Goal: Task Accomplishment & Management: Manage account settings

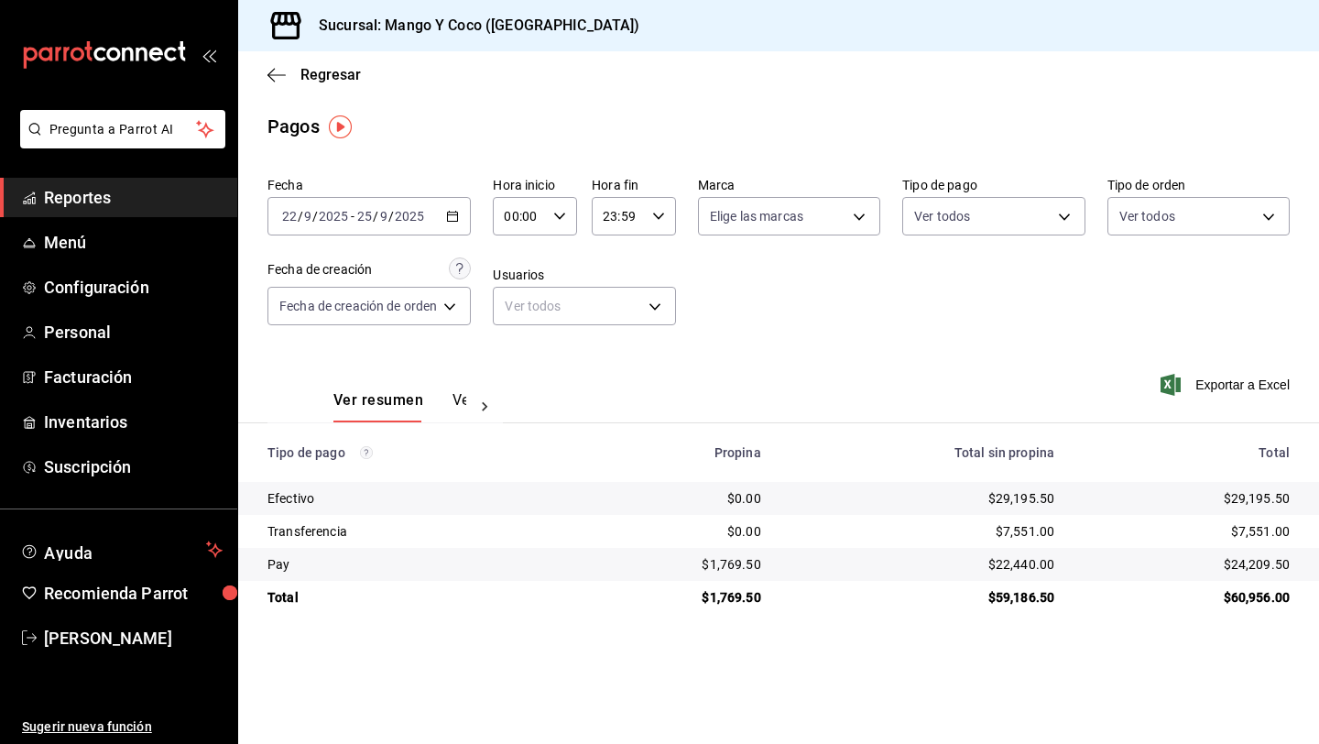
click at [452, 210] on icon "button" at bounding box center [452, 216] width 13 height 13
click at [90, 242] on span "Menú" at bounding box center [133, 242] width 179 height 25
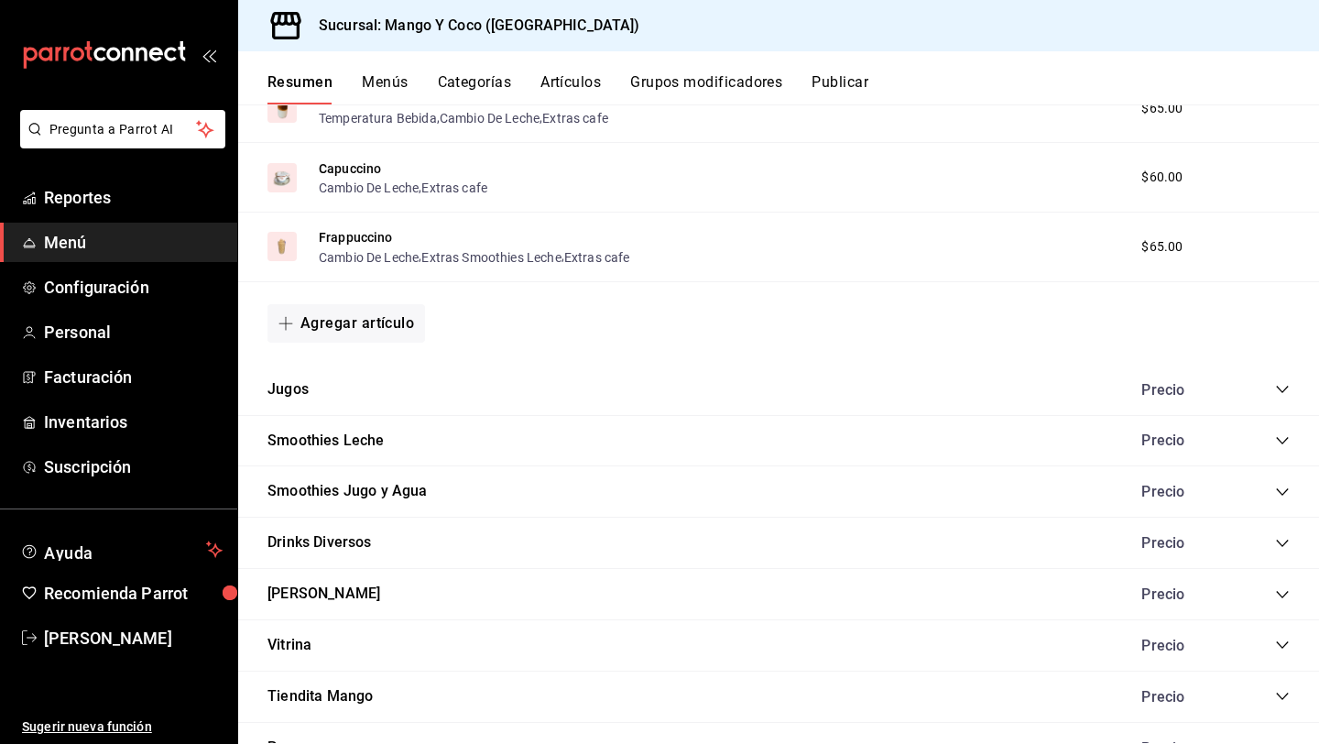
scroll to position [1374, 0]
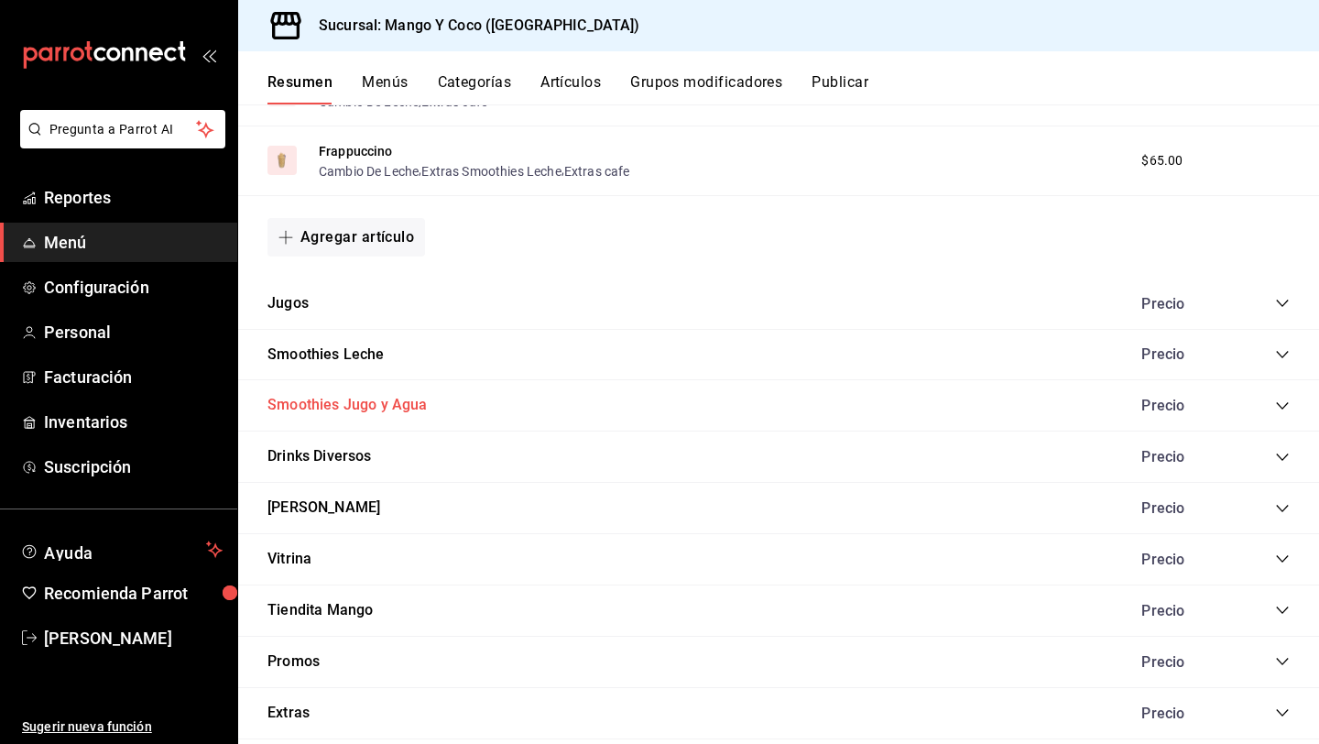
click at [364, 406] on button "Smoothies Jugo y Agua" at bounding box center [348, 405] width 160 height 21
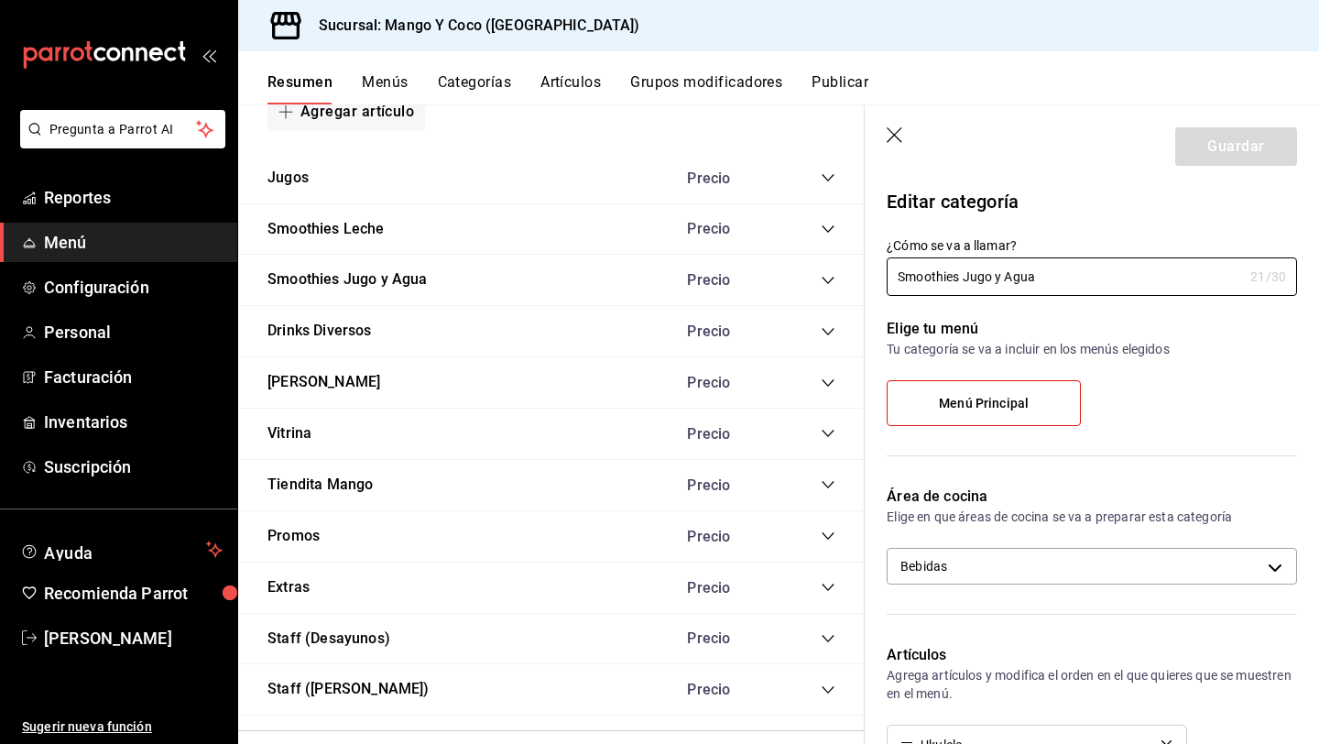
scroll to position [1525, 0]
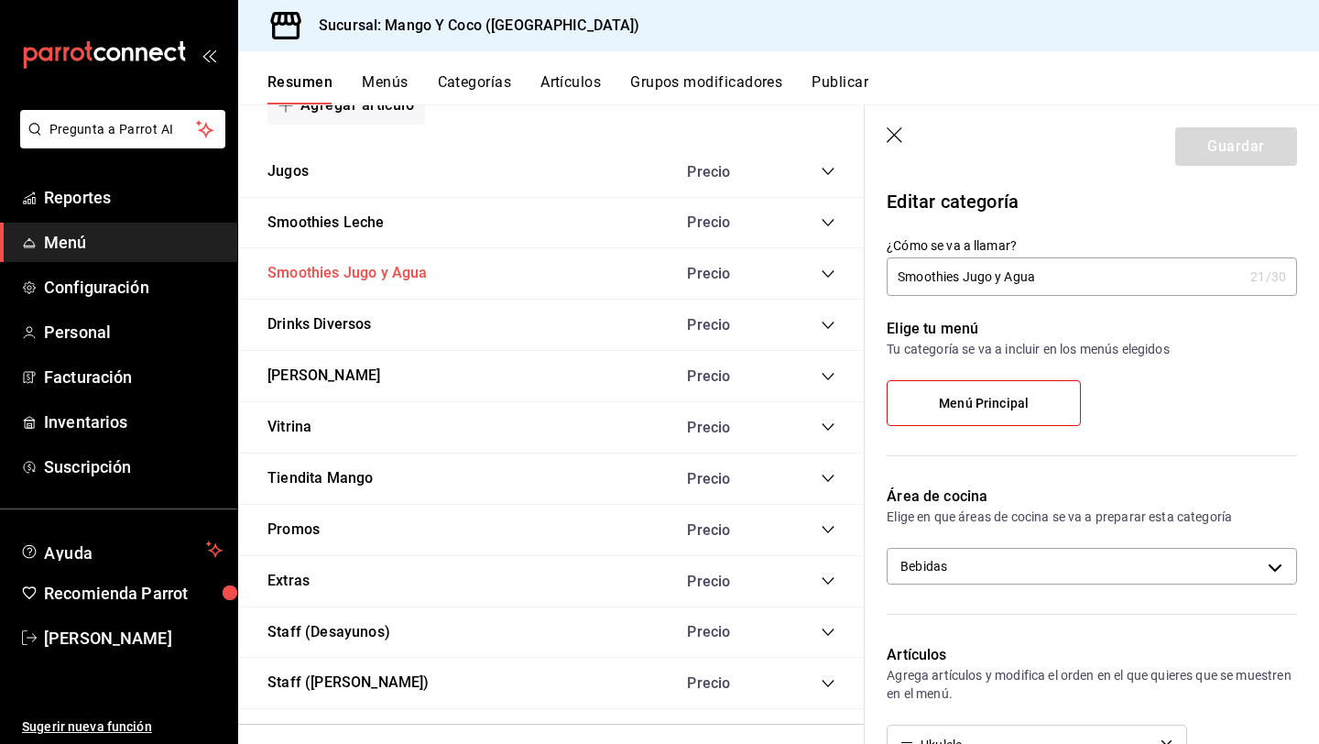
click at [377, 277] on button "Smoothies Jugo y Agua" at bounding box center [348, 273] width 160 height 21
click at [826, 275] on icon "collapse-category-row" at bounding box center [828, 273] width 12 height 7
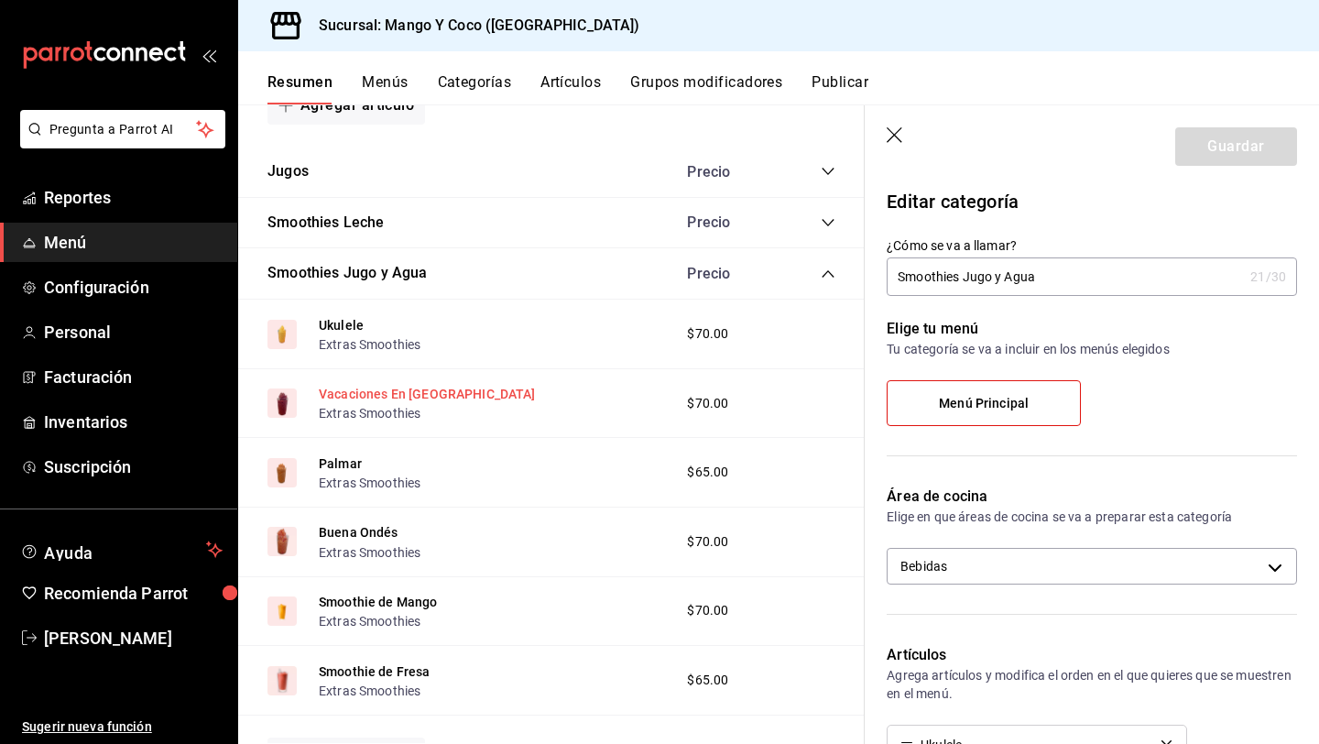
click at [403, 392] on button "Vacaciones En [GEOGRAPHIC_DATA]" at bounding box center [427, 394] width 217 height 18
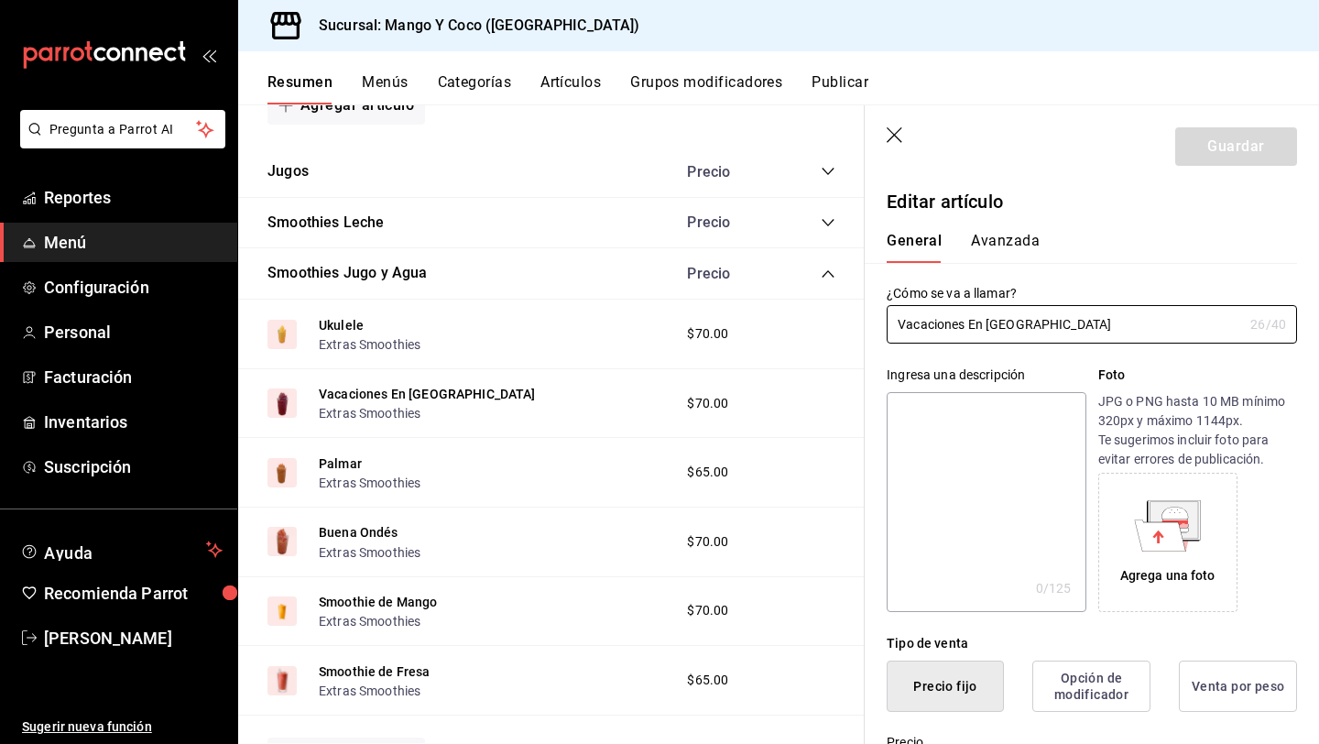
type input "$70.00"
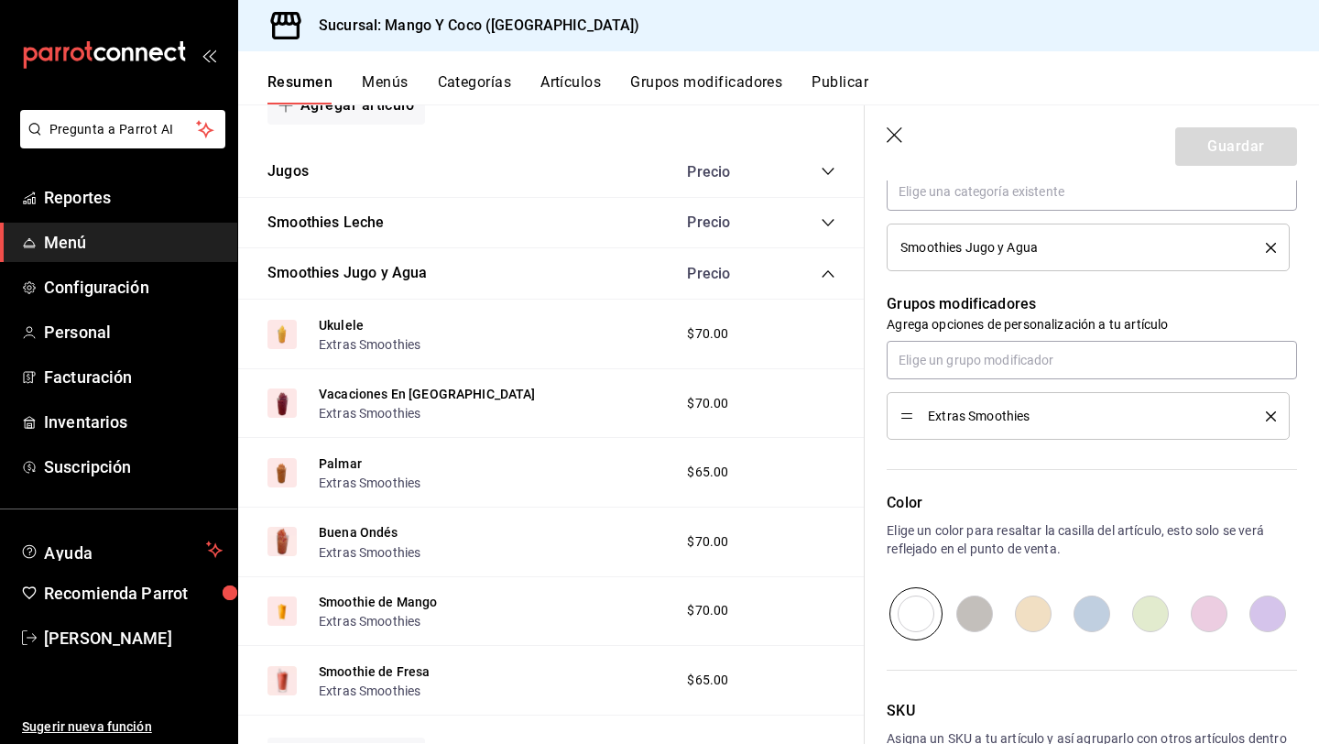
scroll to position [718, 0]
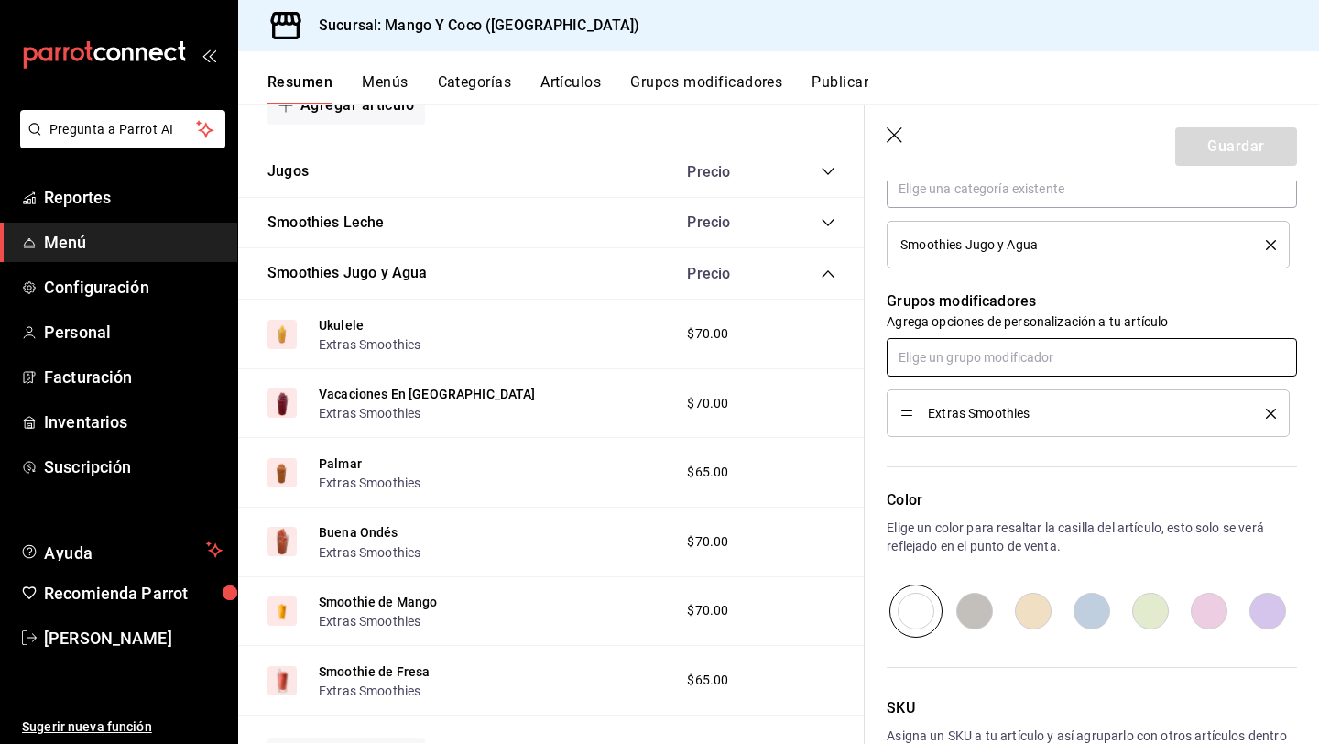
click at [926, 359] on input "text" at bounding box center [1092, 357] width 410 height 38
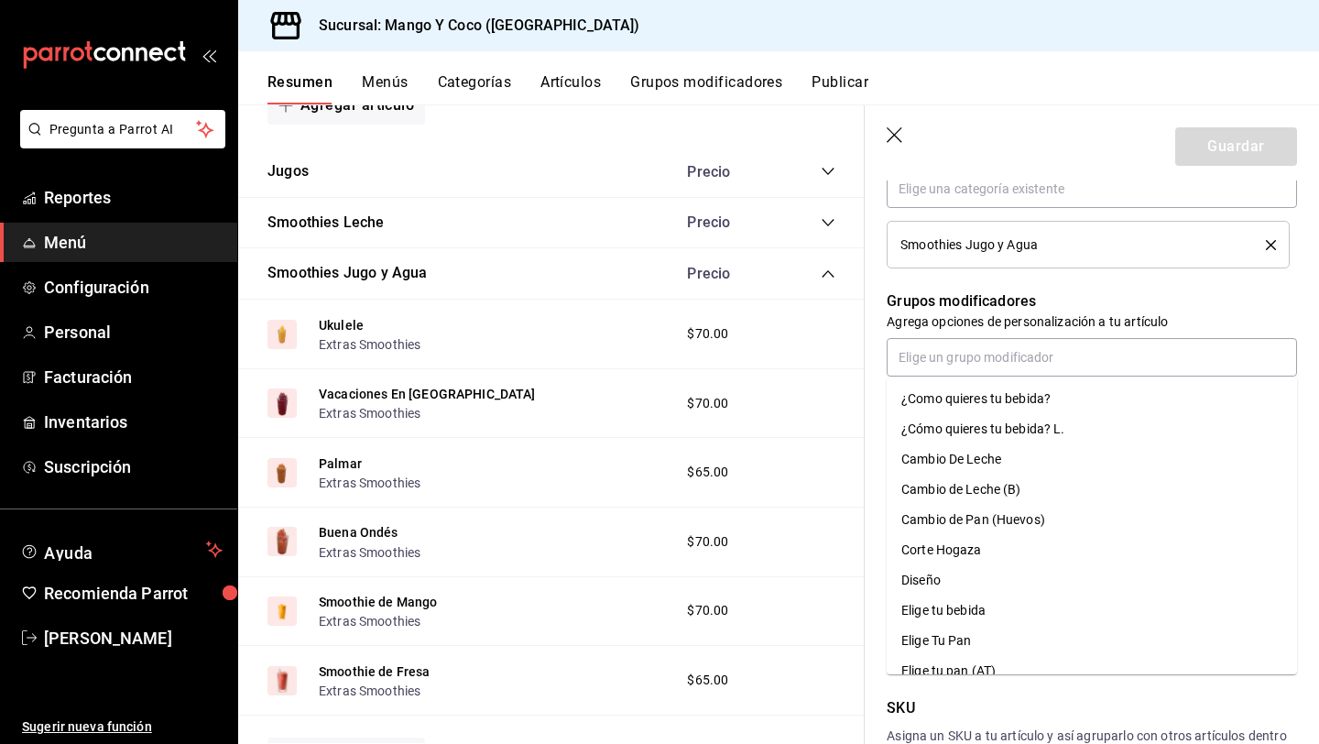
click at [943, 310] on p "Grupos modificadores" at bounding box center [1092, 301] width 410 height 22
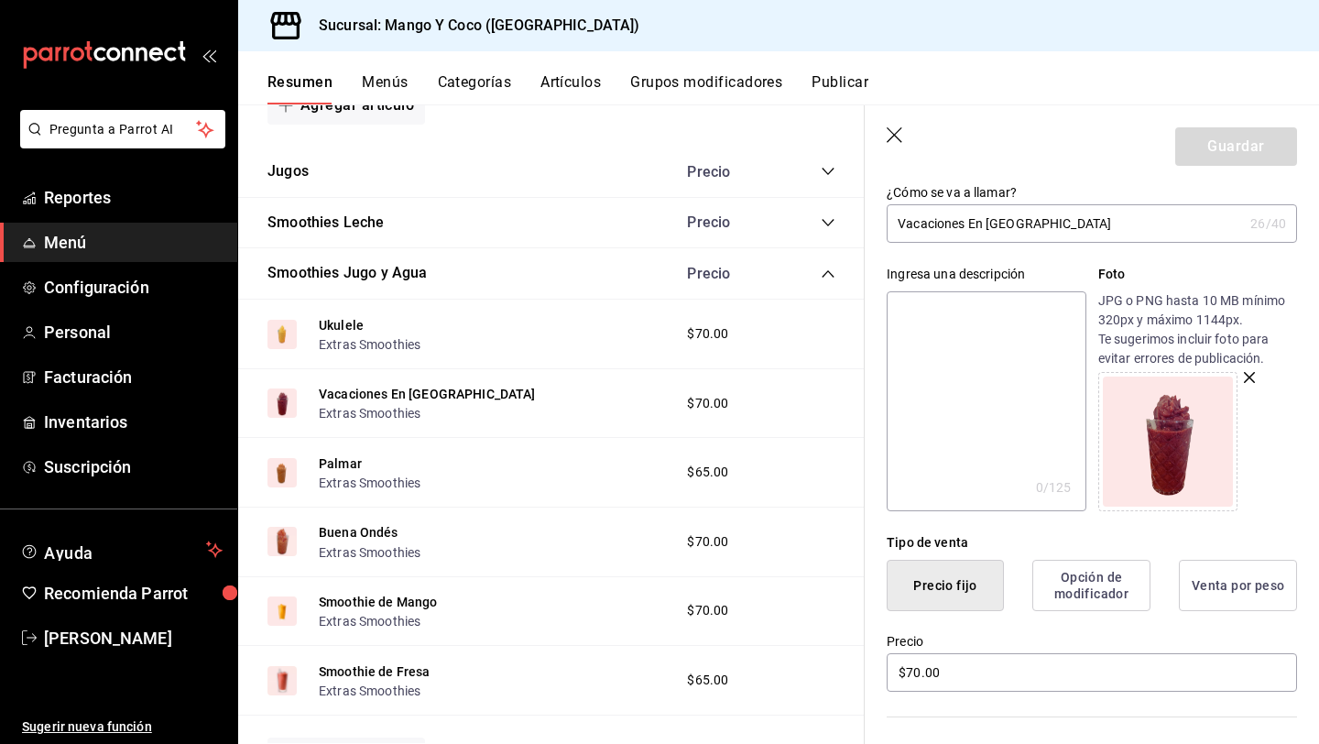
scroll to position [5, 0]
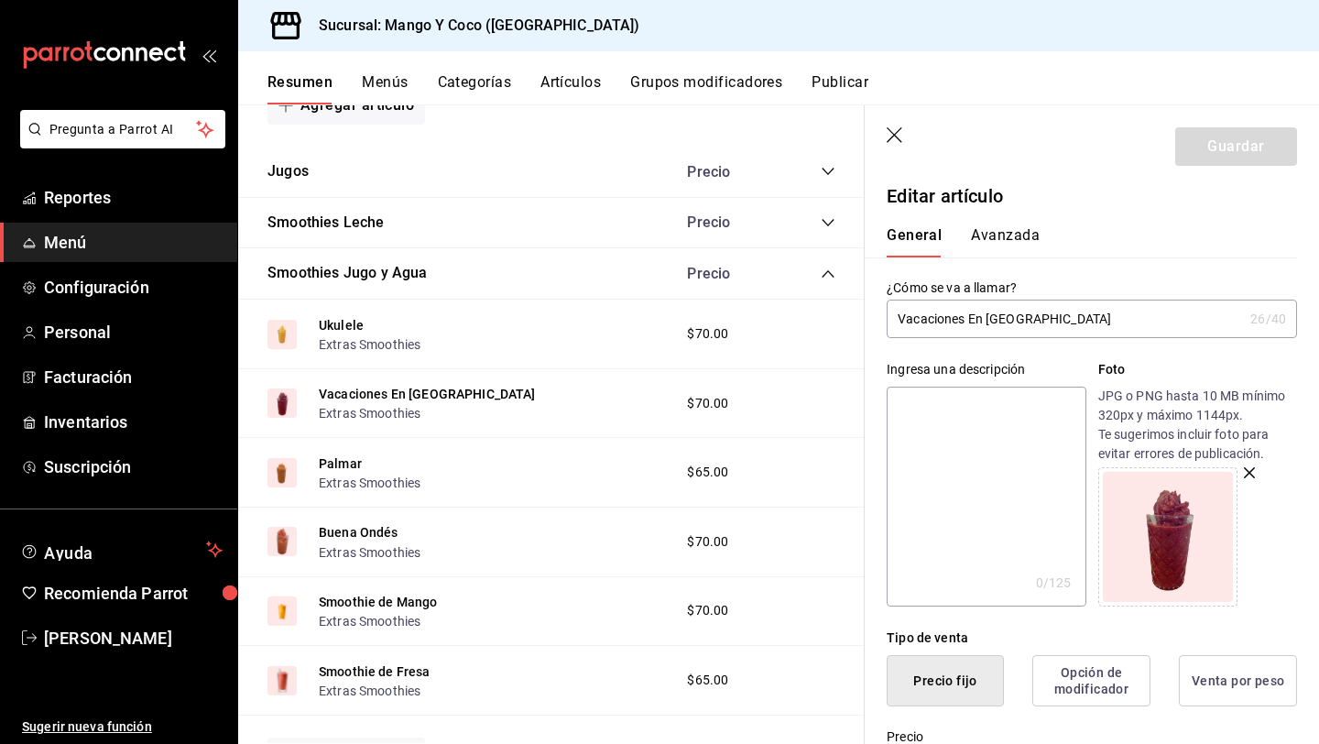
click at [742, 86] on button "Grupos modificadores" at bounding box center [706, 88] width 152 height 31
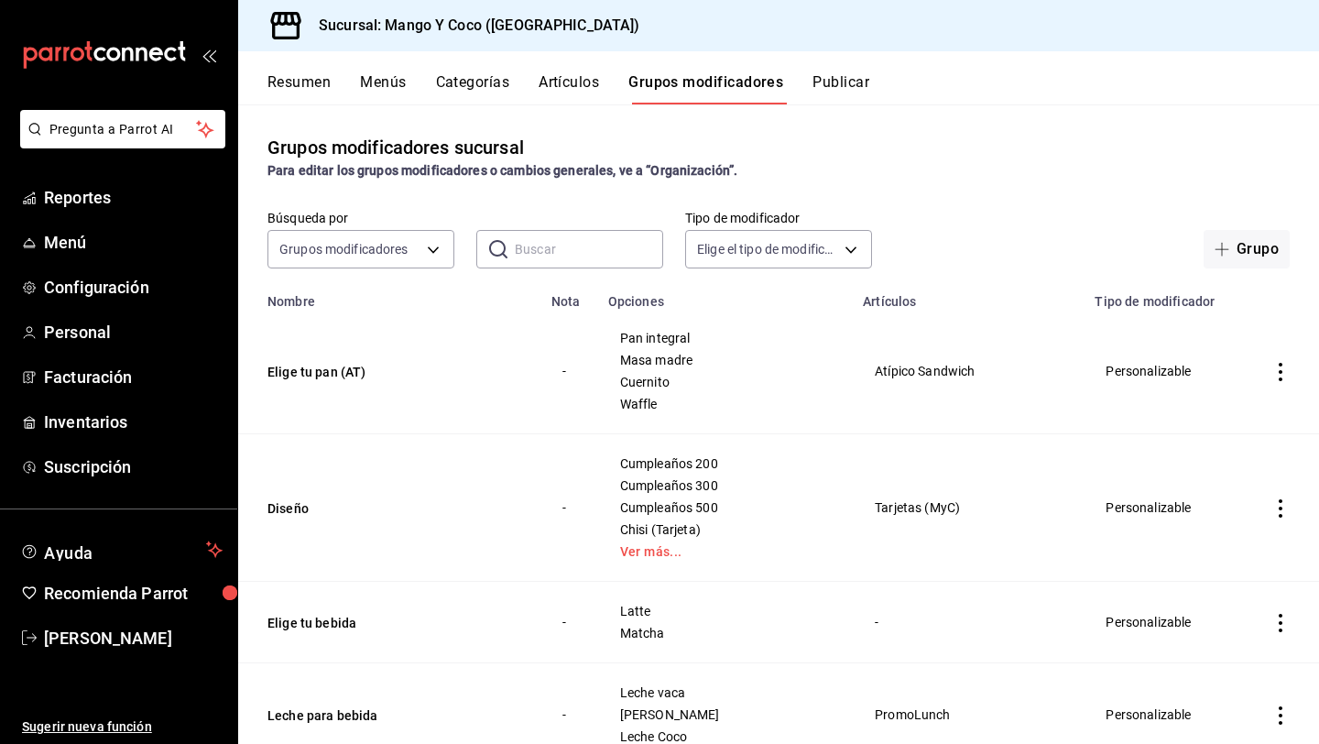
click at [1245, 228] on div "Búsqueda por Grupos modificadores GROUP ​ ​ Tipo de modificador Elige el tipo d…" at bounding box center [778, 239] width 1081 height 59
click at [1238, 255] on button "Grupo" at bounding box center [1247, 249] width 86 height 38
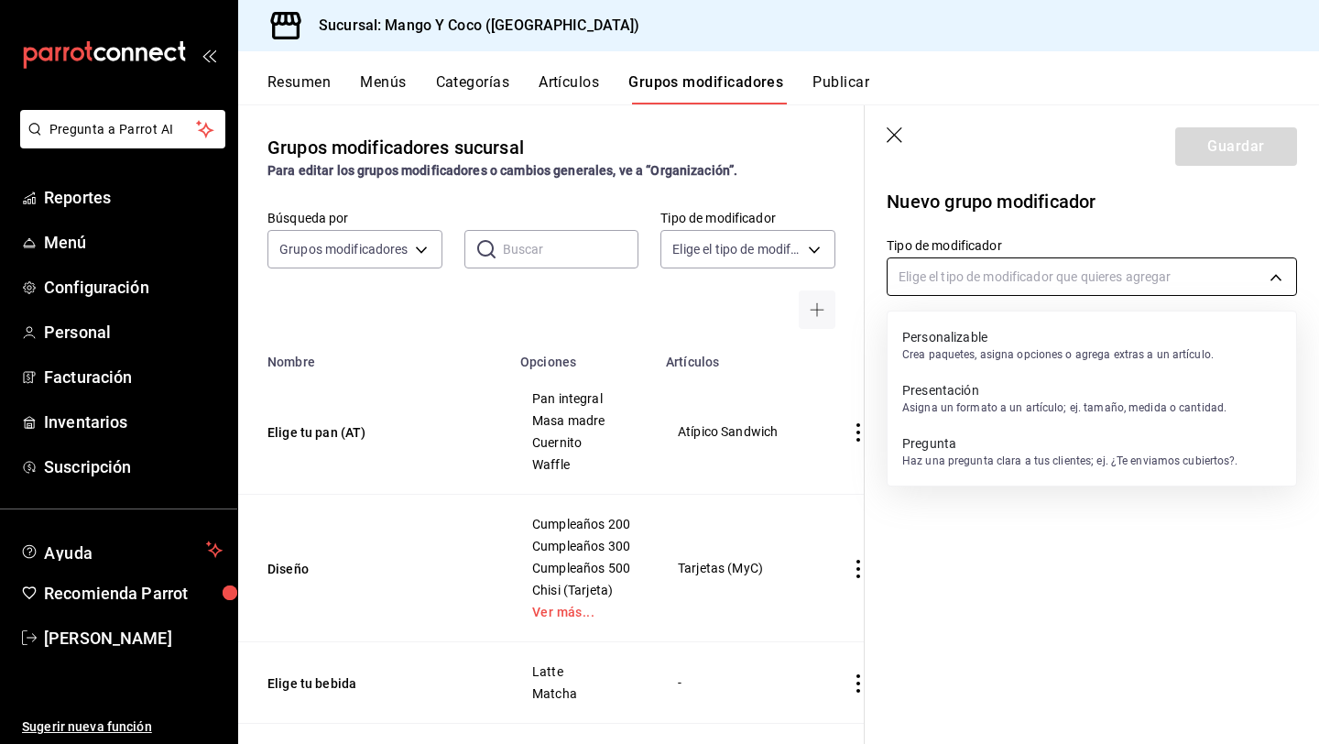
click at [941, 273] on body "Pregunta a Parrot AI Reportes Menú Configuración Personal Facturación Inventari…" at bounding box center [659, 372] width 1319 height 744
click at [930, 338] on p "Personalizable" at bounding box center [1058, 337] width 312 height 18
type input "CUSTOMIZABLE"
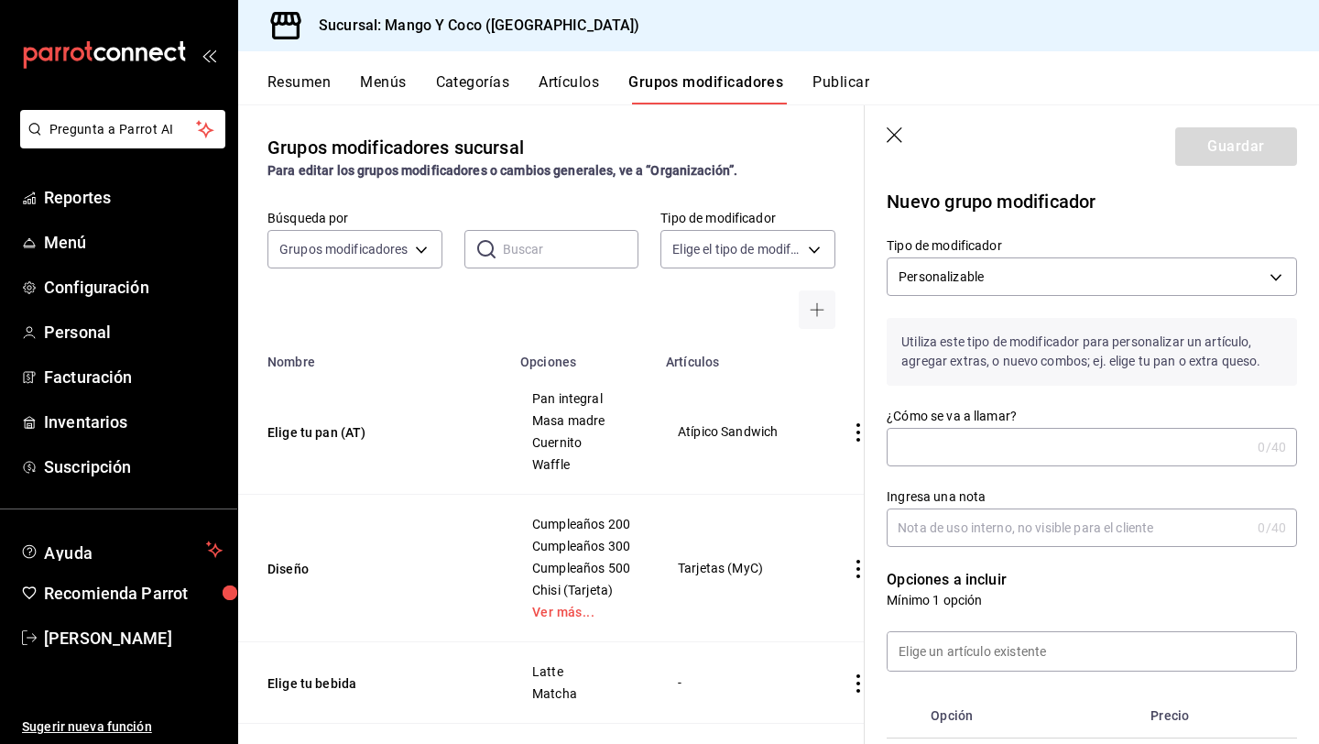
click at [919, 448] on input "¿Cómo se va a llamar?" at bounding box center [1069, 447] width 364 height 37
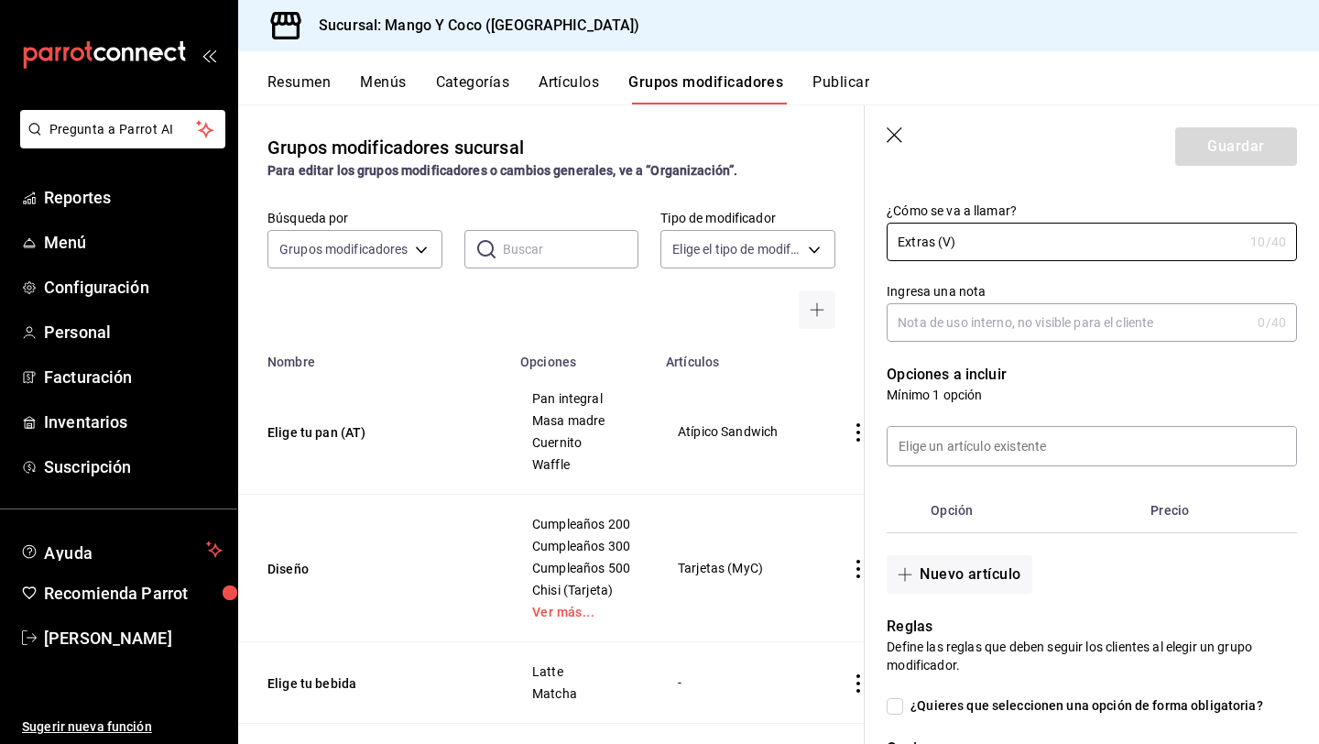
scroll to position [206, 0]
type input "Extras (V)"
click at [982, 455] on input at bounding box center [1092, 445] width 409 height 38
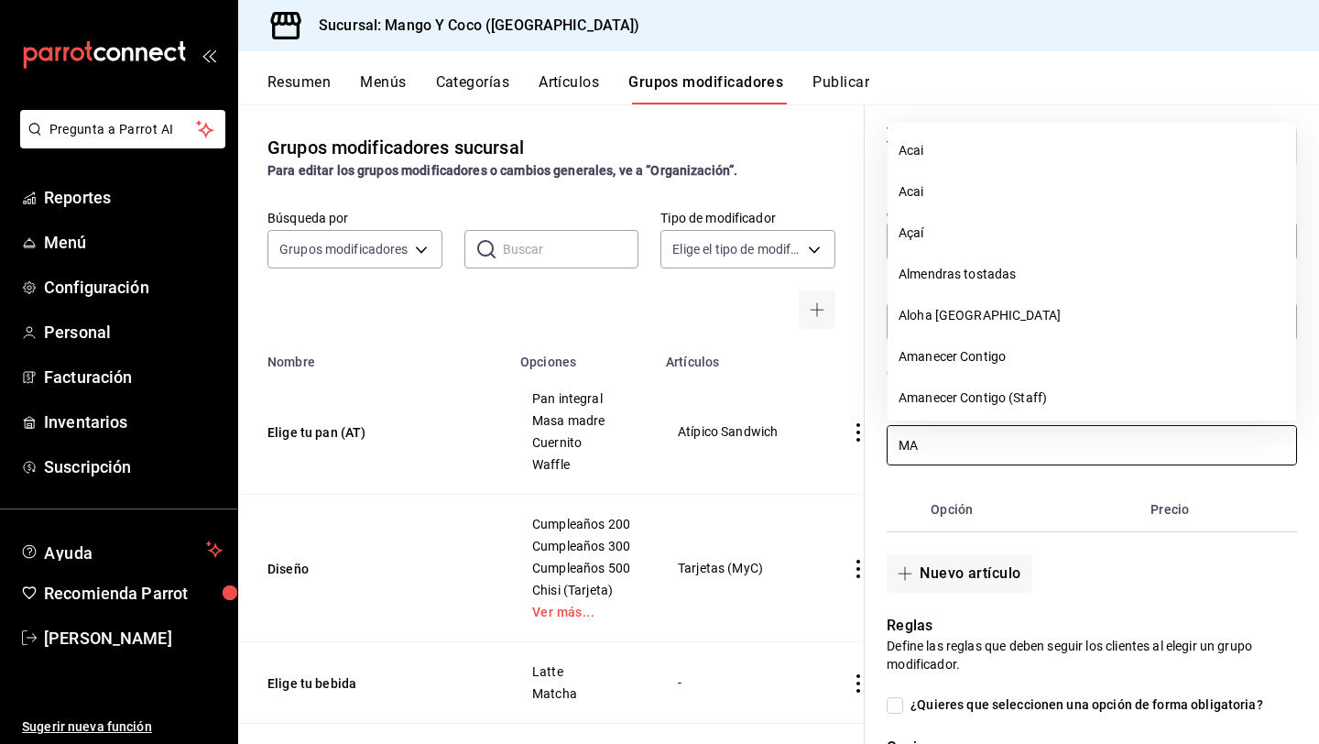
type input "M"
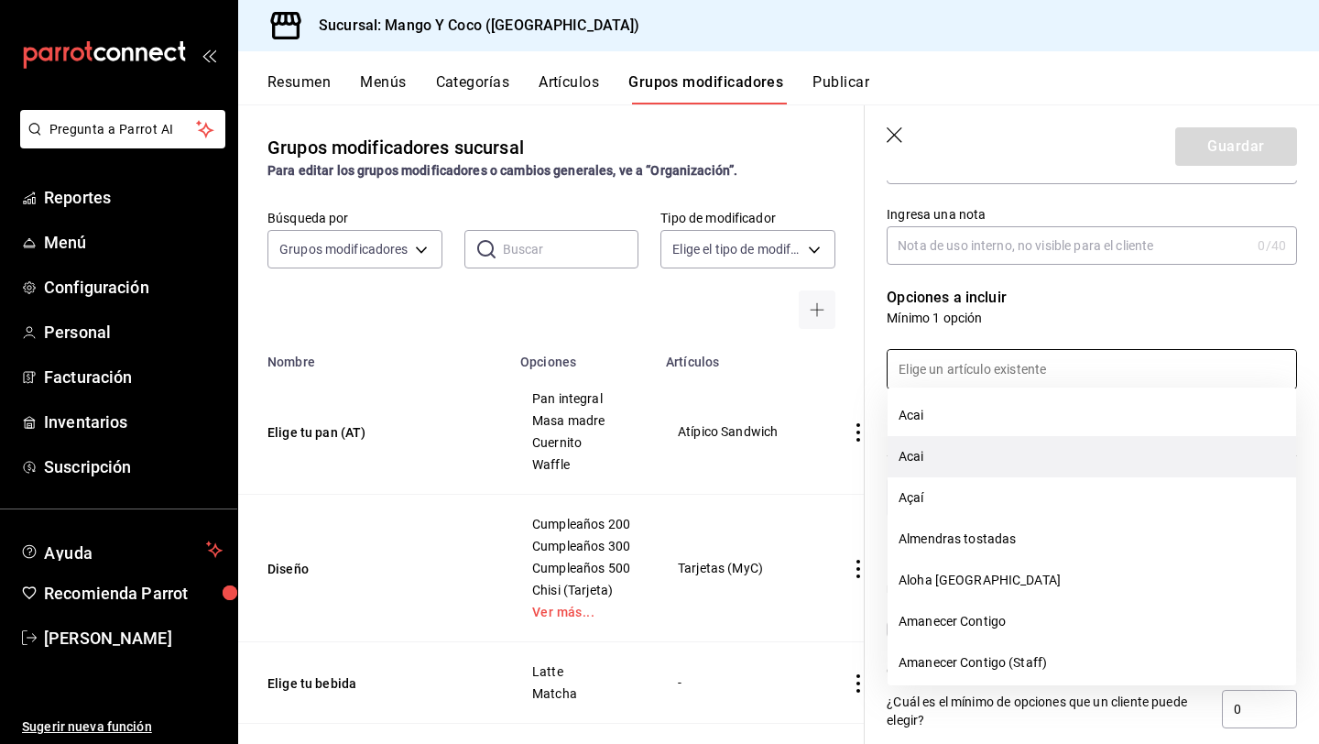
scroll to position [289, 0]
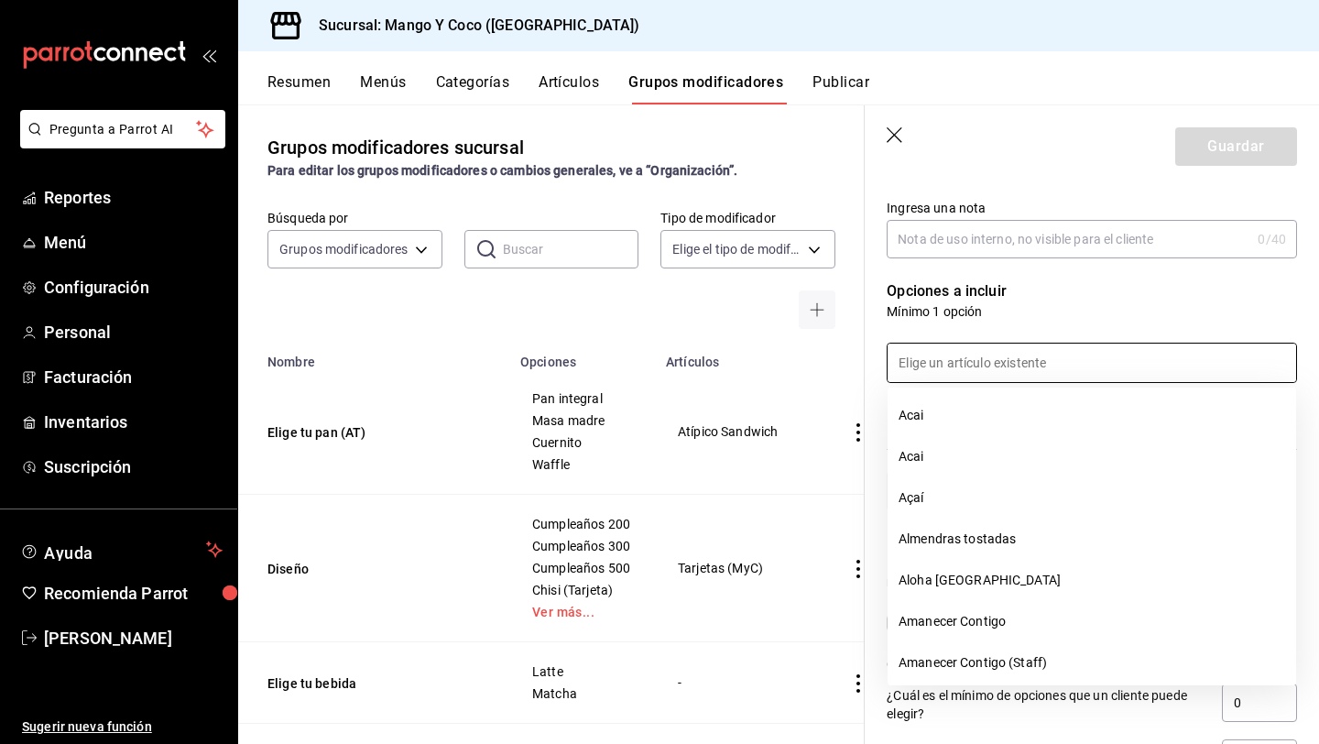
click at [879, 407] on div "Opción Precio" at bounding box center [1081, 416] width 432 height 67
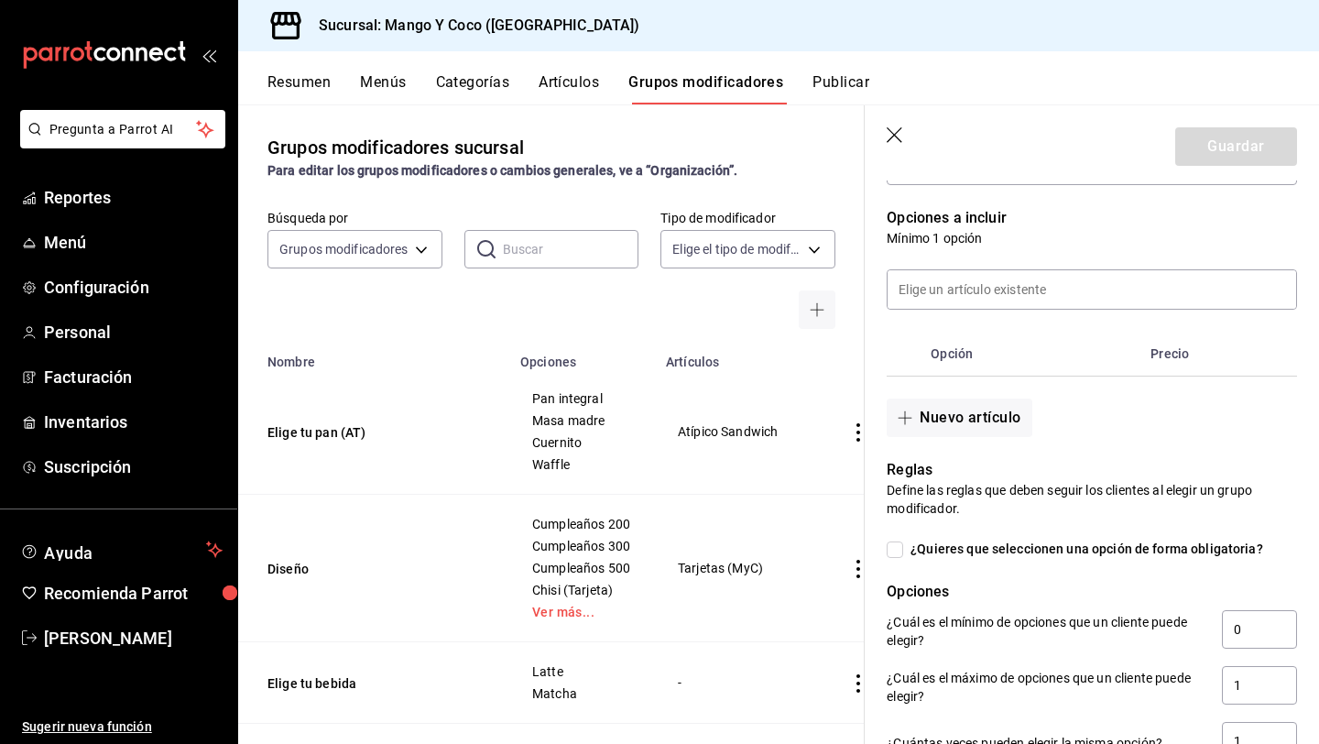
scroll to position [375, 0]
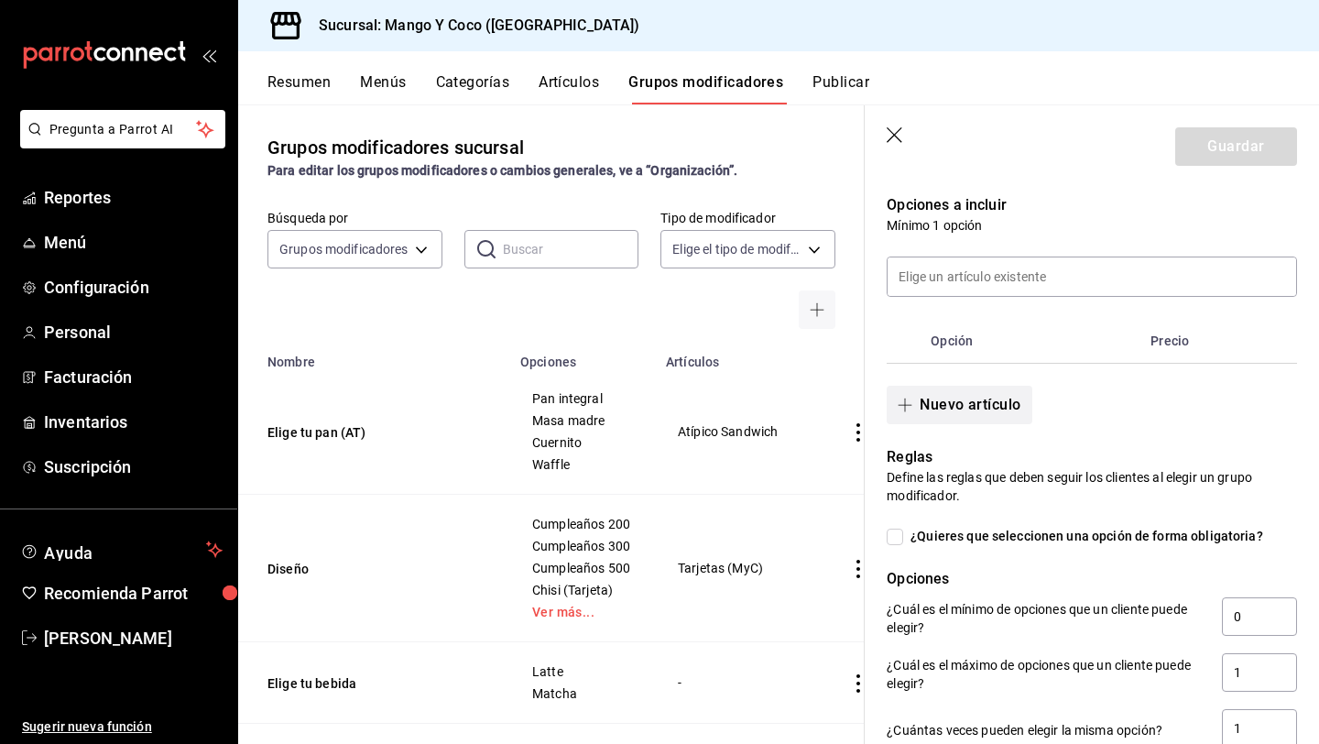
click at [932, 407] on button "Nuevo artículo" at bounding box center [959, 405] width 145 height 38
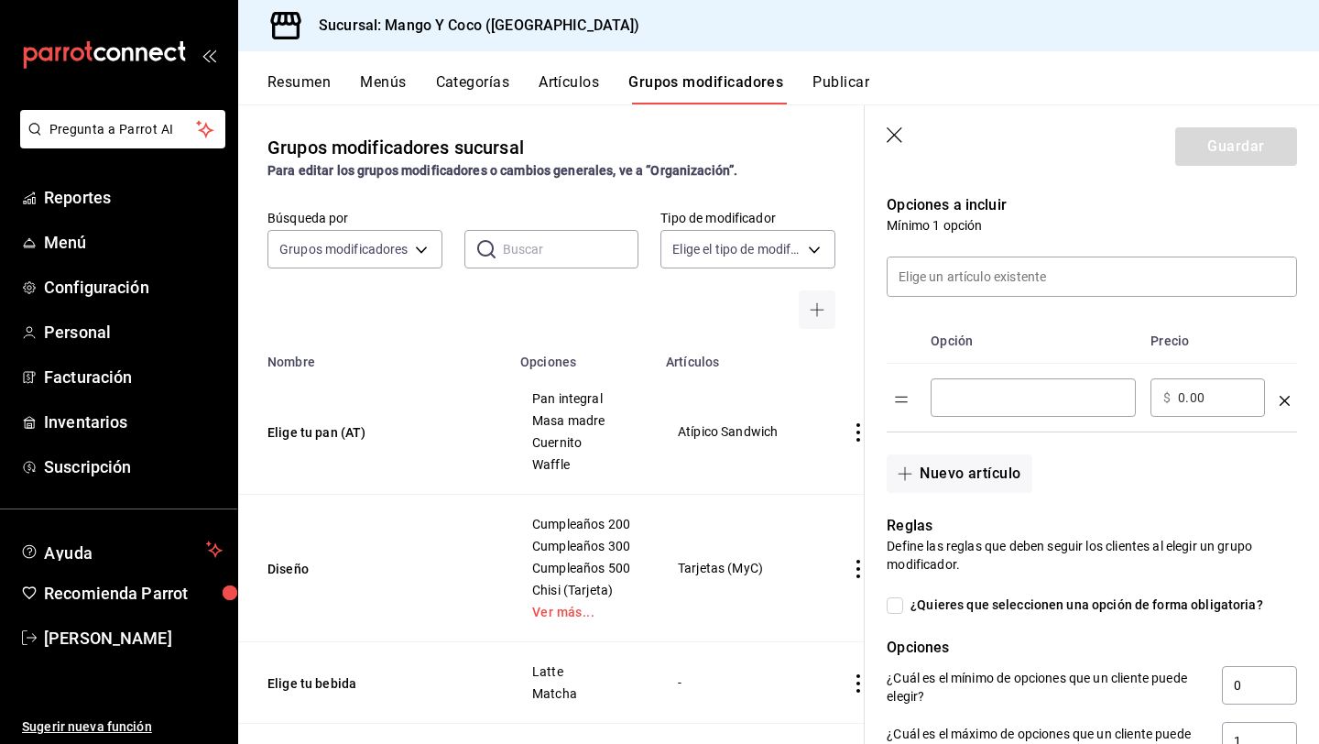
click at [968, 401] on input "optionsTable" at bounding box center [1034, 397] width 180 height 18
type input "Mango"
drag, startPoint x: 1210, startPoint y: 399, endPoint x: 1132, endPoint y: 394, distance: 78.1
click at [1132, 394] on tr "Mango ​ ​ $ 0.00 ​" at bounding box center [1092, 398] width 410 height 69
type input "15.00"
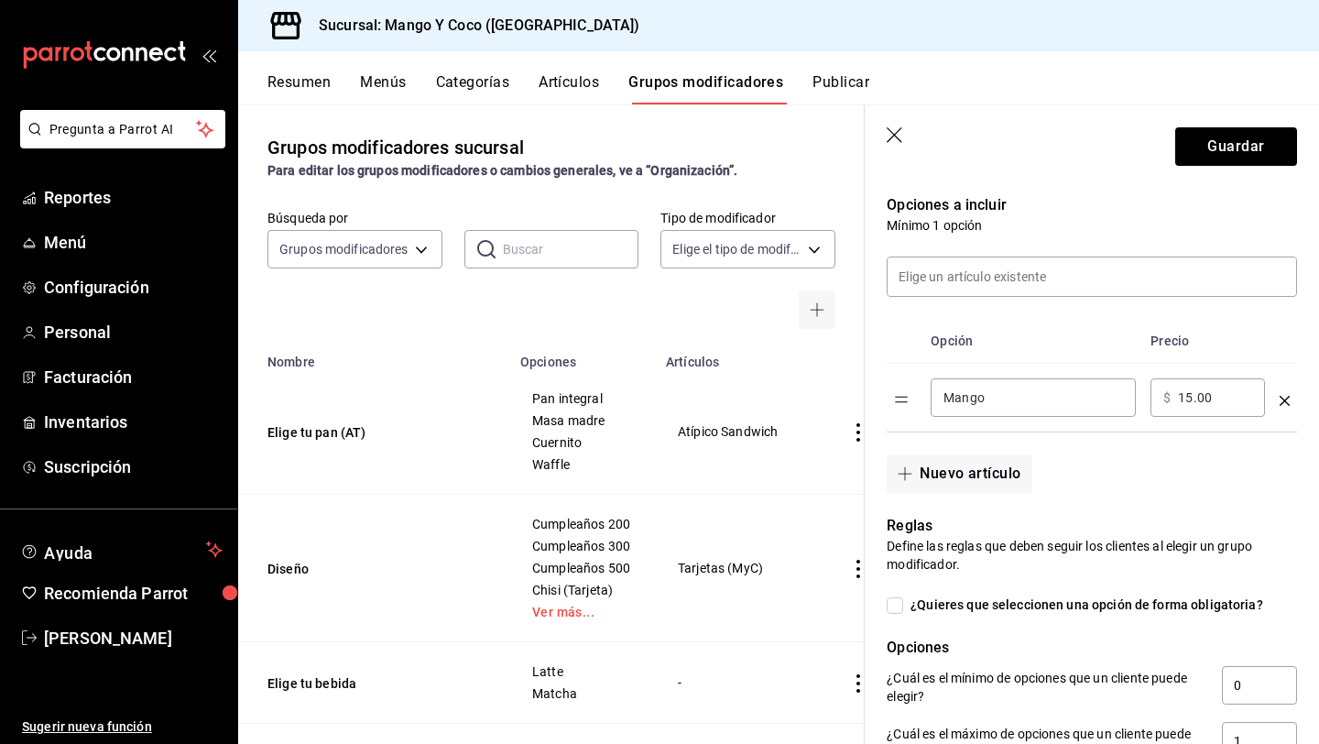
click at [1069, 410] on div "Mango ​" at bounding box center [1033, 397] width 205 height 38
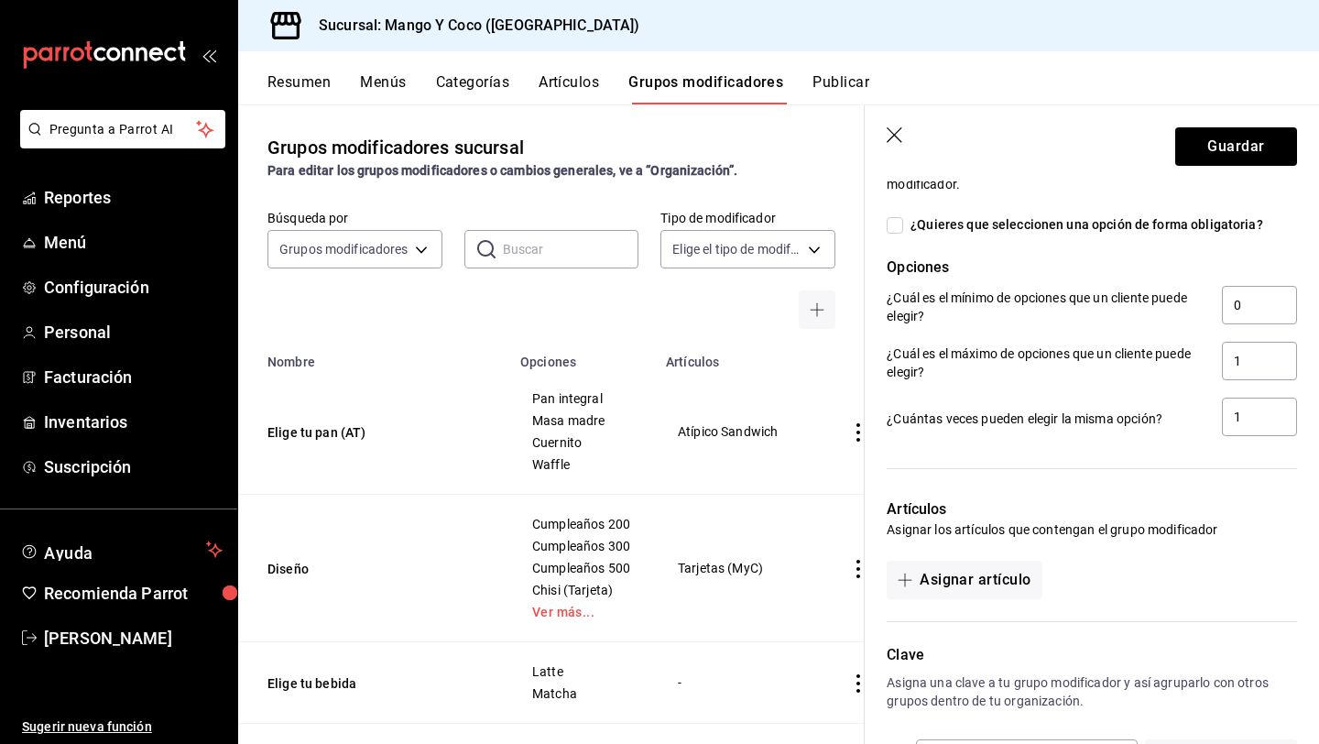
scroll to position [827, 0]
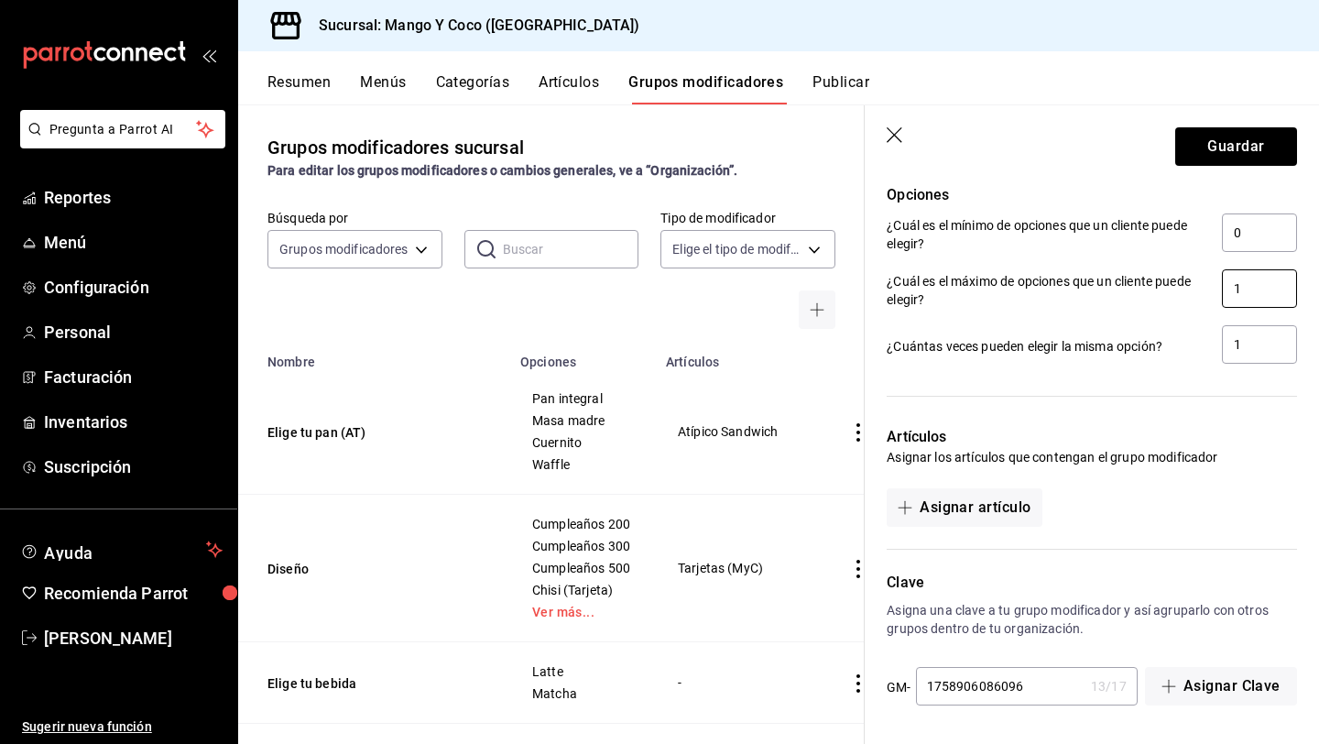
type input "Mango (Extra)"
click at [1261, 295] on input "1" at bounding box center [1259, 288] width 75 height 38
type input "10"
click at [1257, 347] on input "1" at bounding box center [1259, 344] width 75 height 38
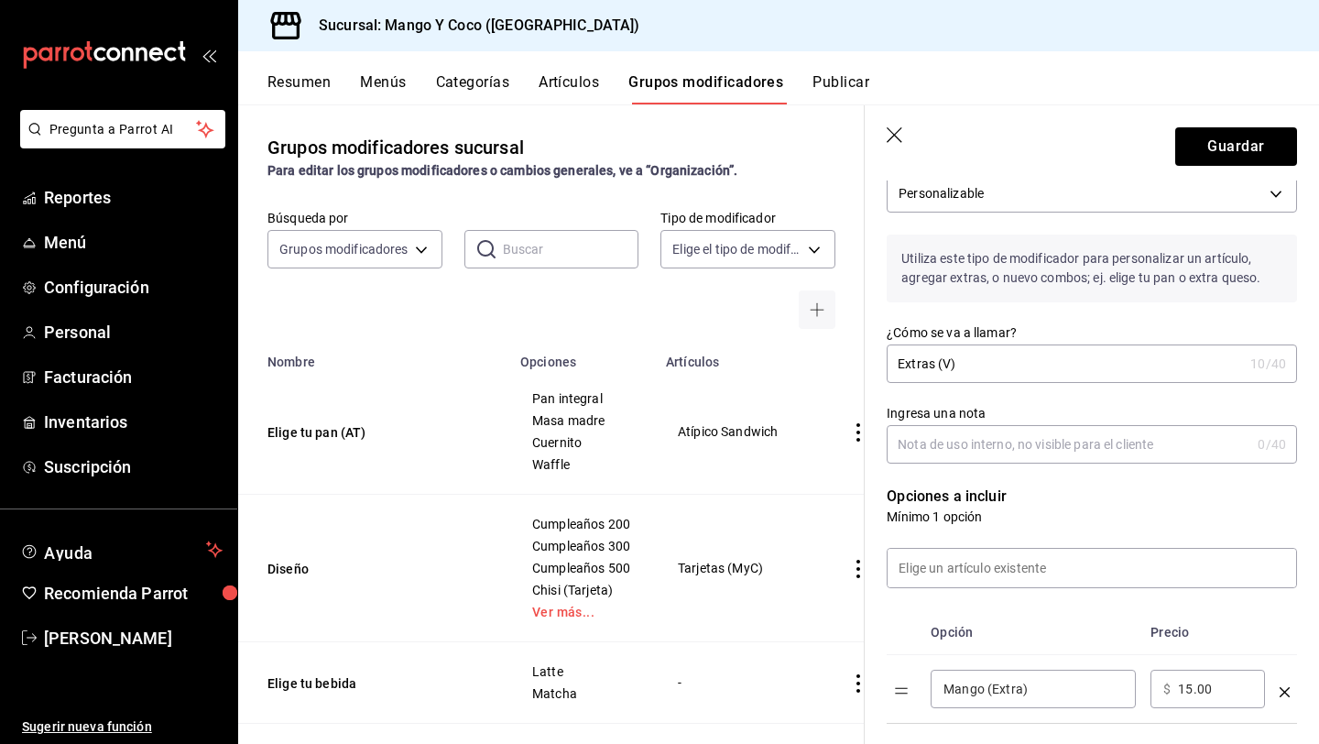
scroll to position [0, 0]
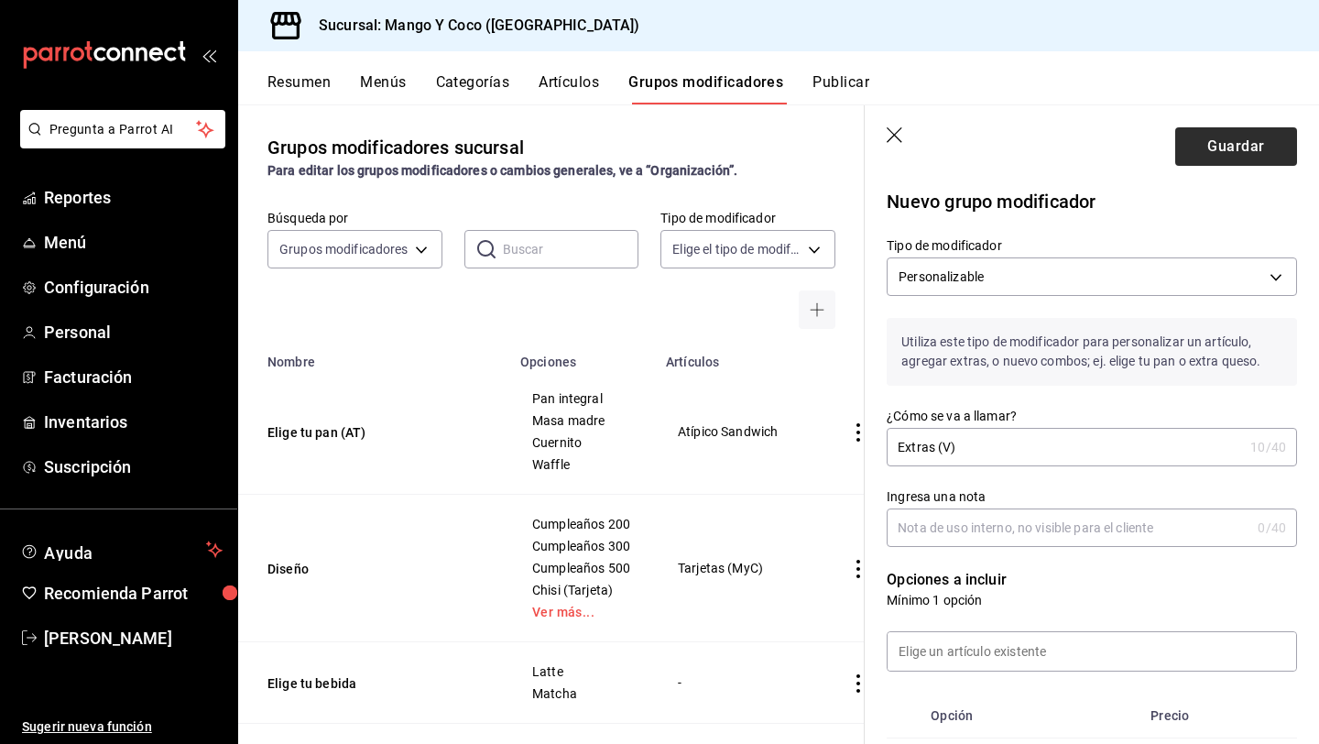
type input "10"
click at [1205, 142] on button "Guardar" at bounding box center [1236, 146] width 122 height 38
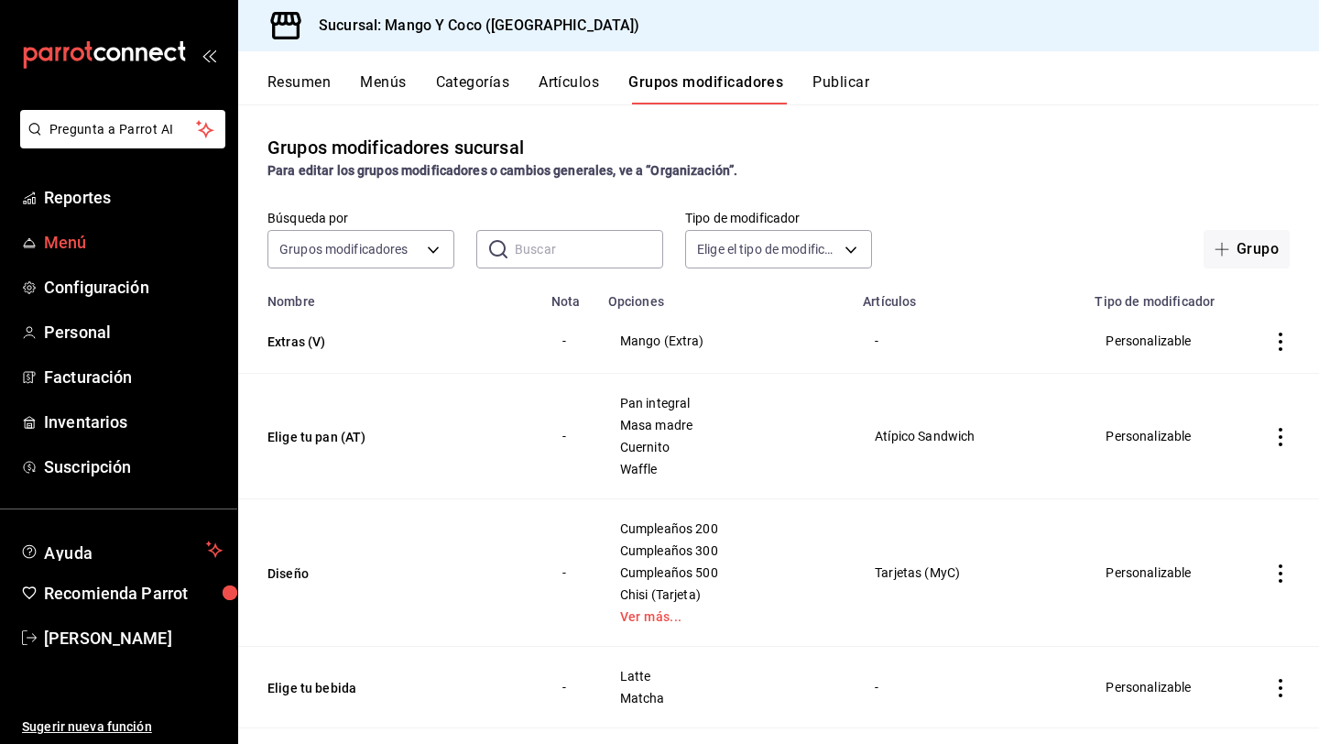
click at [63, 231] on span "Menú" at bounding box center [133, 242] width 179 height 25
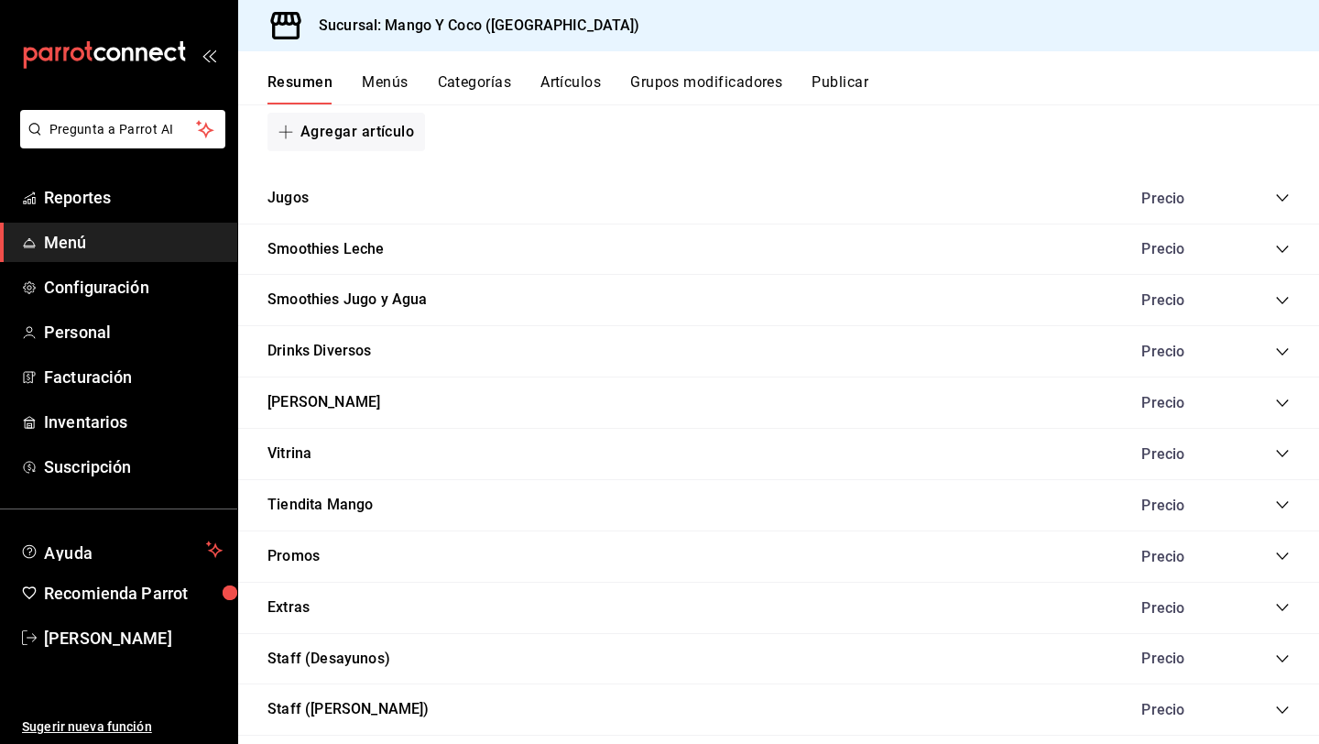
scroll to position [1460, 0]
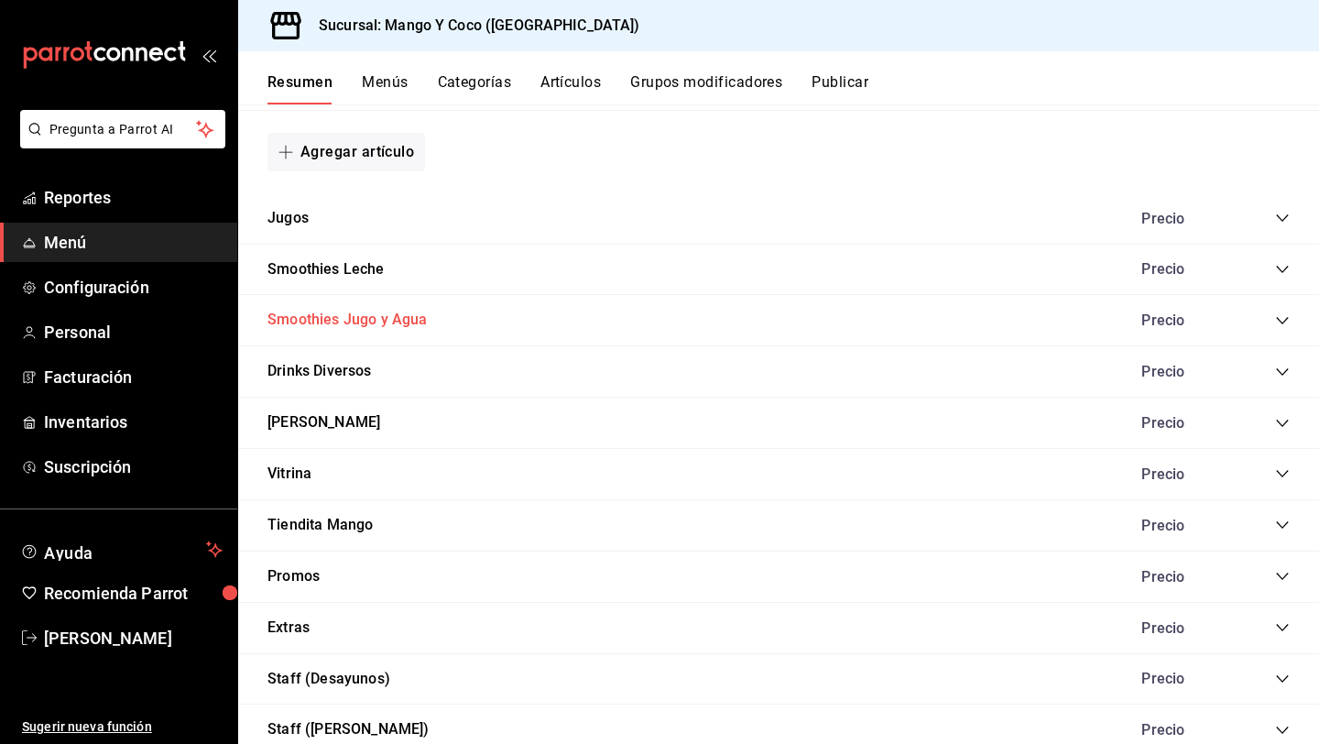
click at [349, 322] on button "Smoothies Jugo y Agua" at bounding box center [348, 320] width 160 height 21
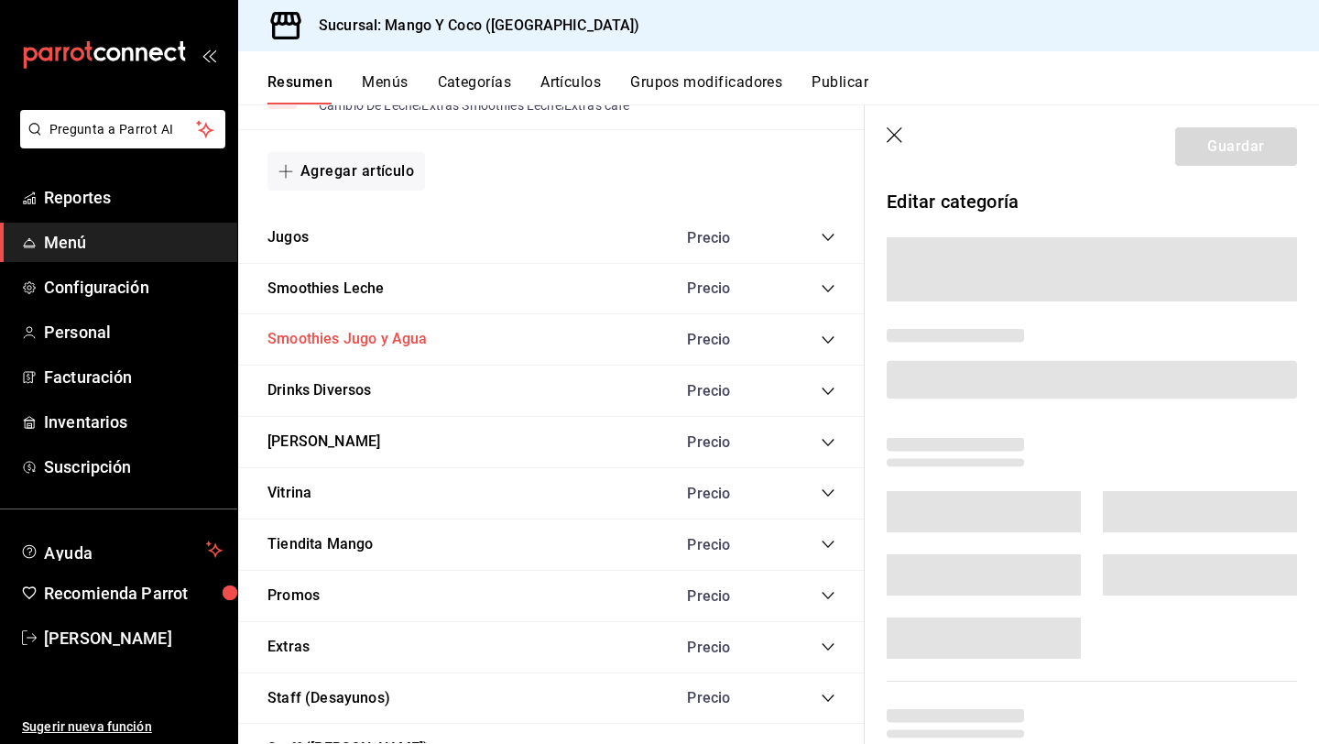
click at [359, 347] on button "Smoothies Jugo y Agua" at bounding box center [348, 339] width 160 height 21
click at [832, 338] on icon "collapse-category-row" at bounding box center [828, 339] width 12 height 7
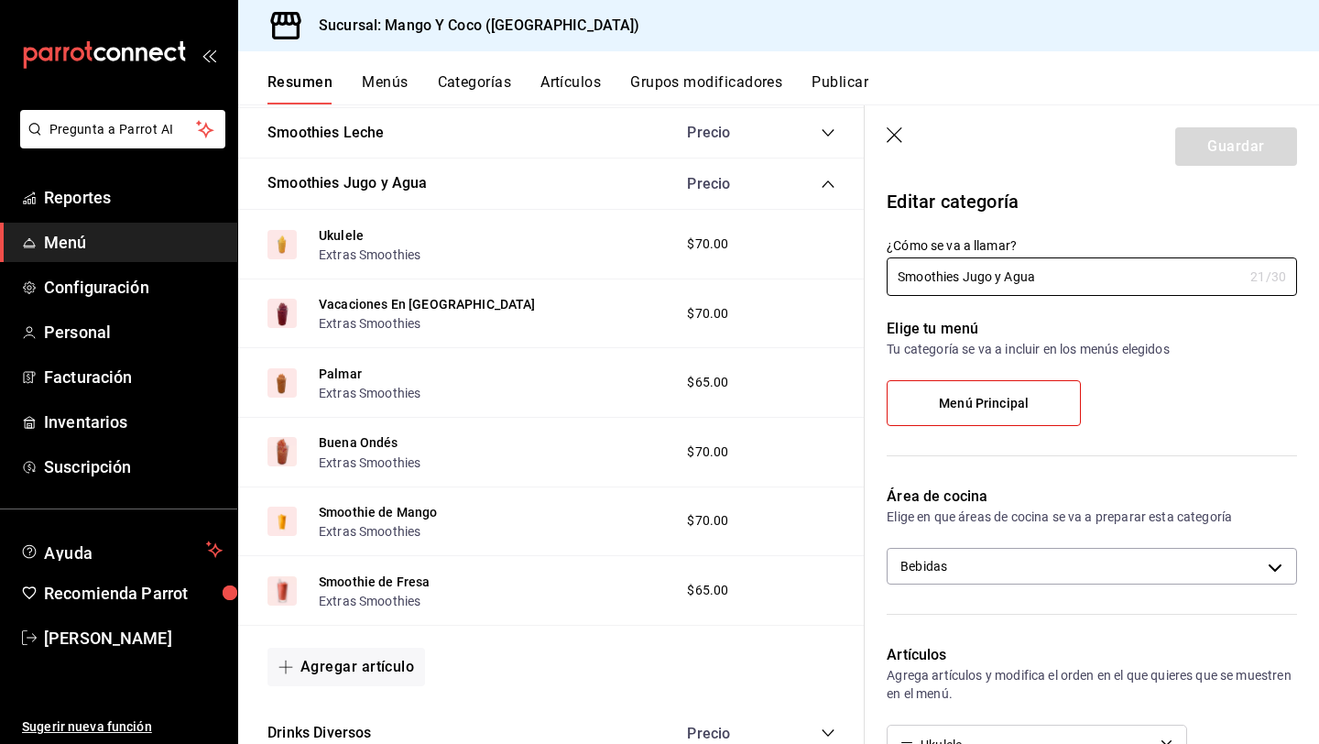
scroll to position [1676, 0]
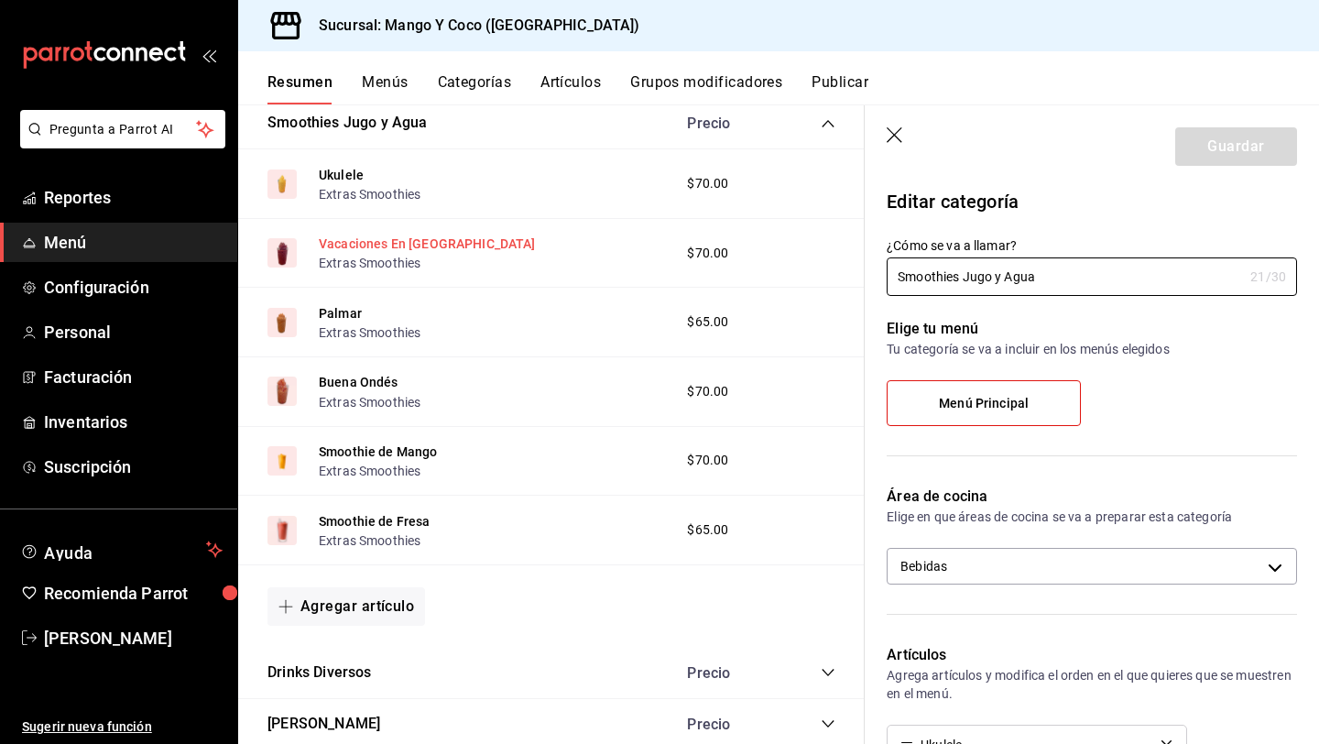
click at [444, 243] on button "Vacaciones En [GEOGRAPHIC_DATA]" at bounding box center [427, 244] width 217 height 18
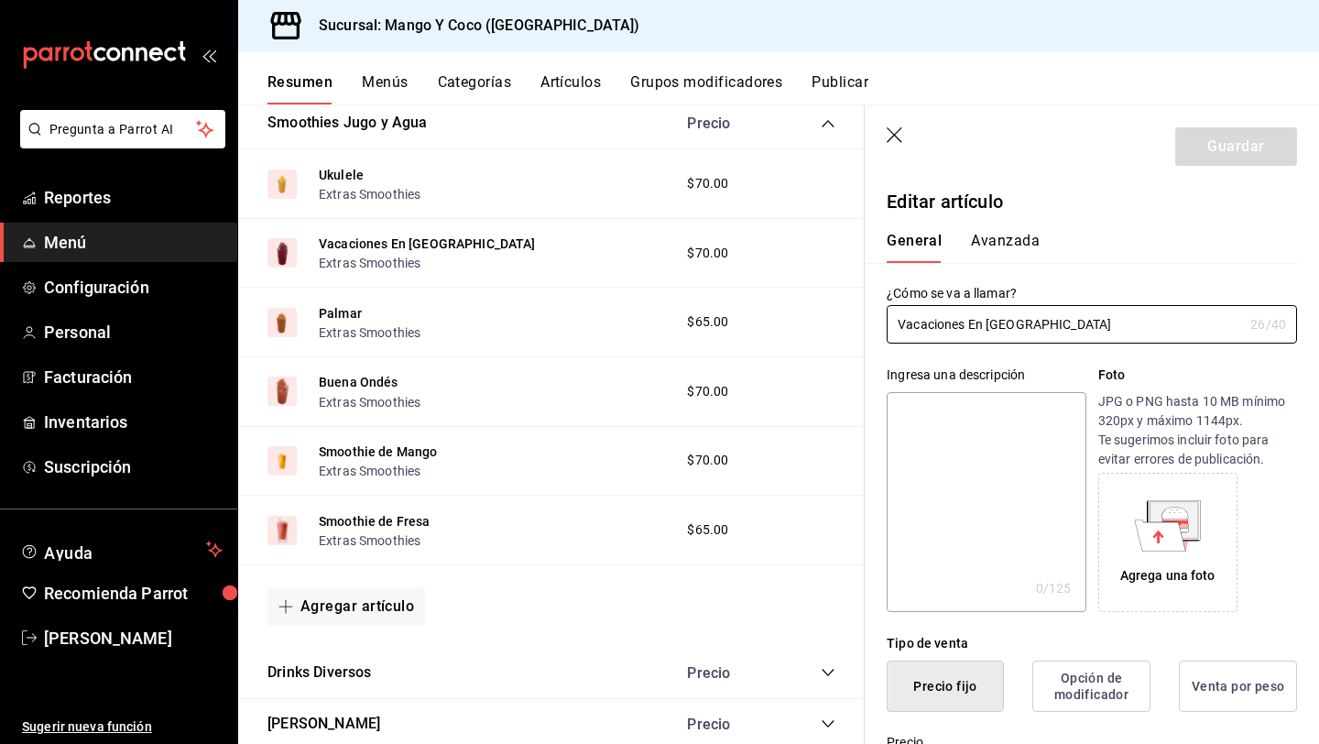
type input "$70.00"
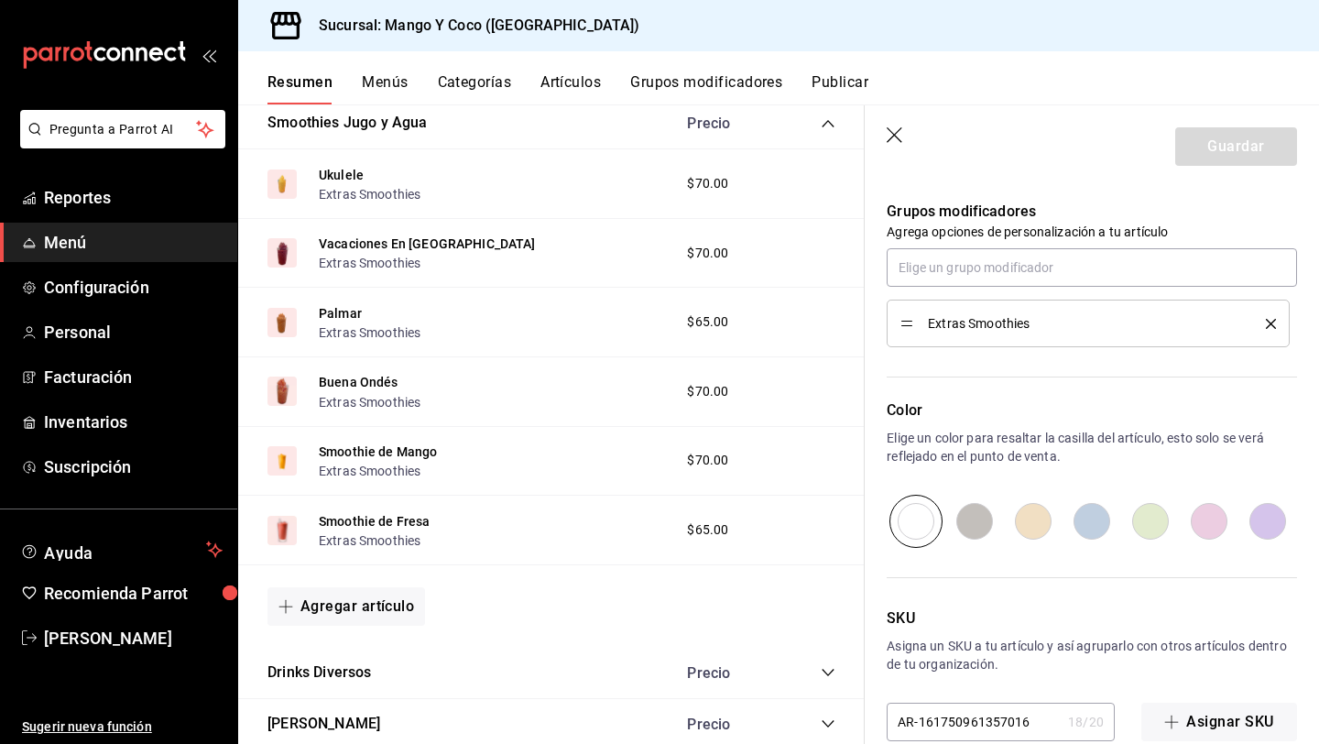
scroll to position [802, 0]
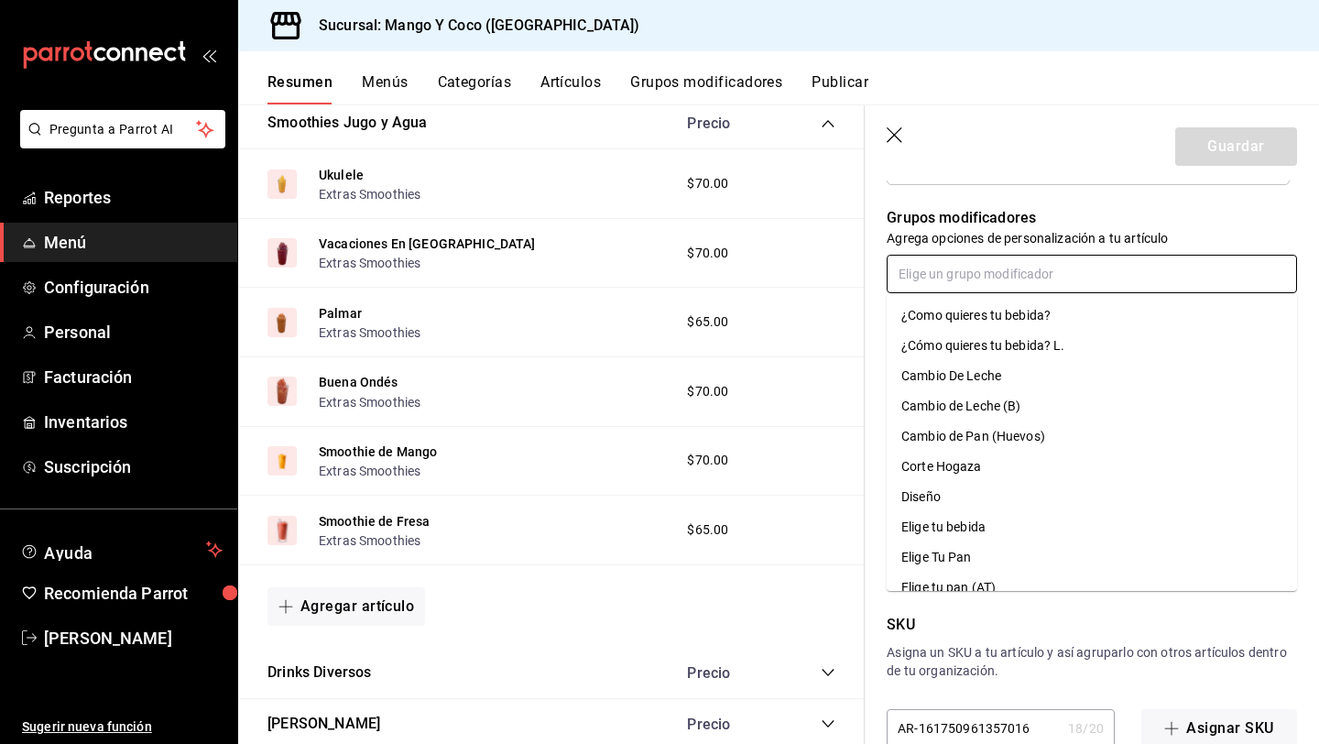
click at [918, 279] on input "text" at bounding box center [1092, 274] width 410 height 38
type input "ex"
click at [956, 472] on div "Extras (V)" at bounding box center [931, 466] width 58 height 19
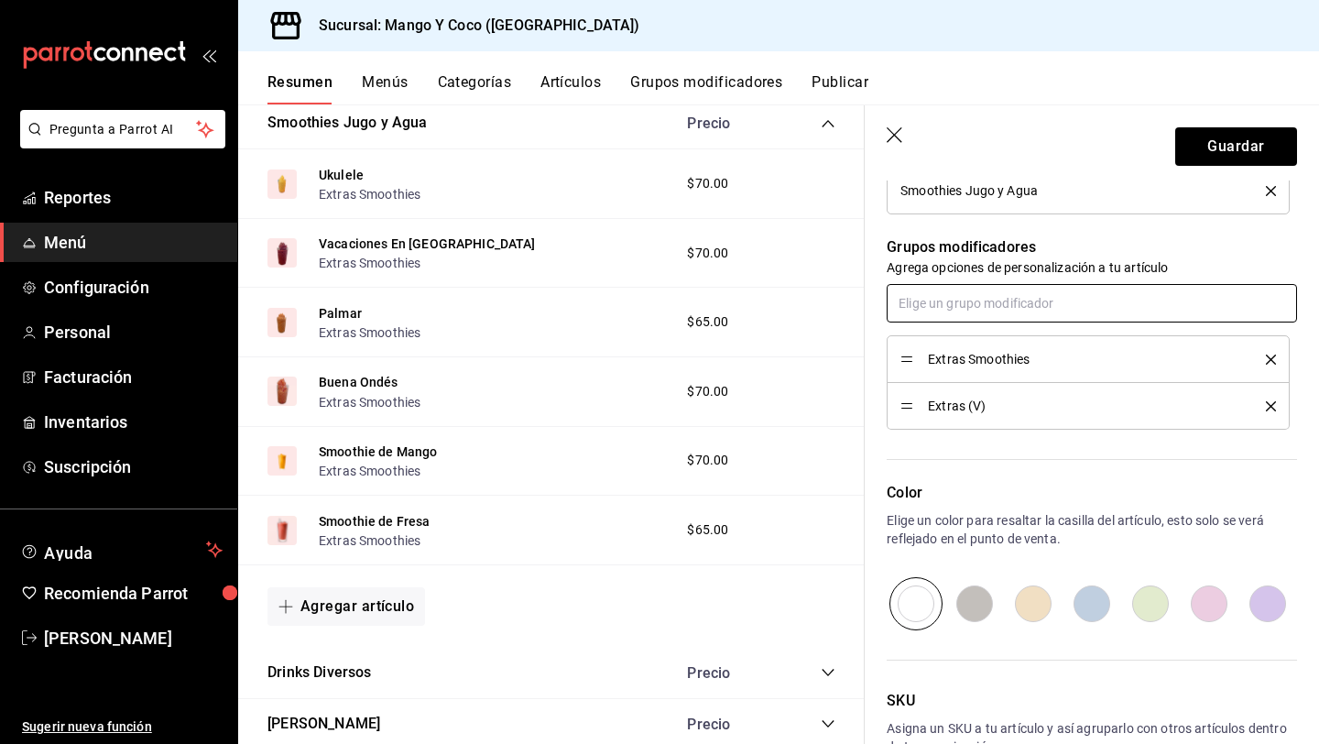
scroll to position [727, 0]
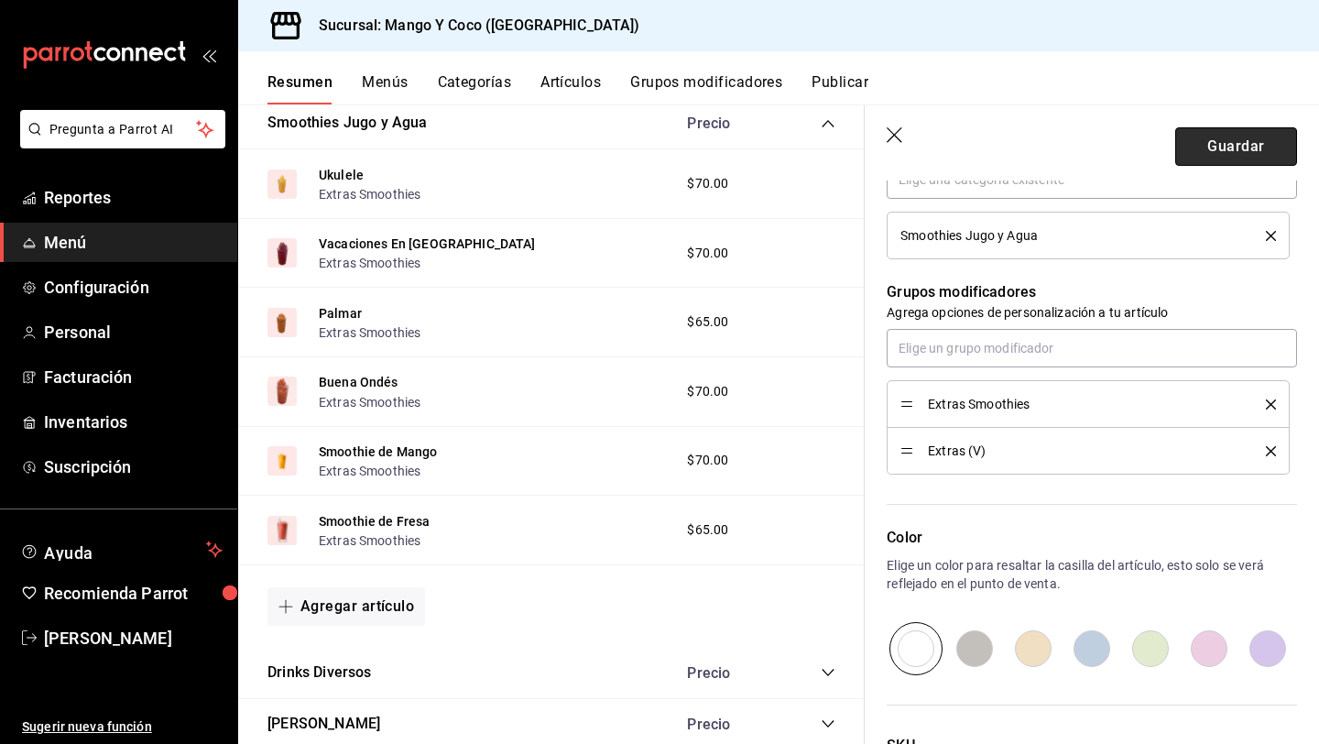
click at [1215, 137] on button "Guardar" at bounding box center [1236, 146] width 122 height 38
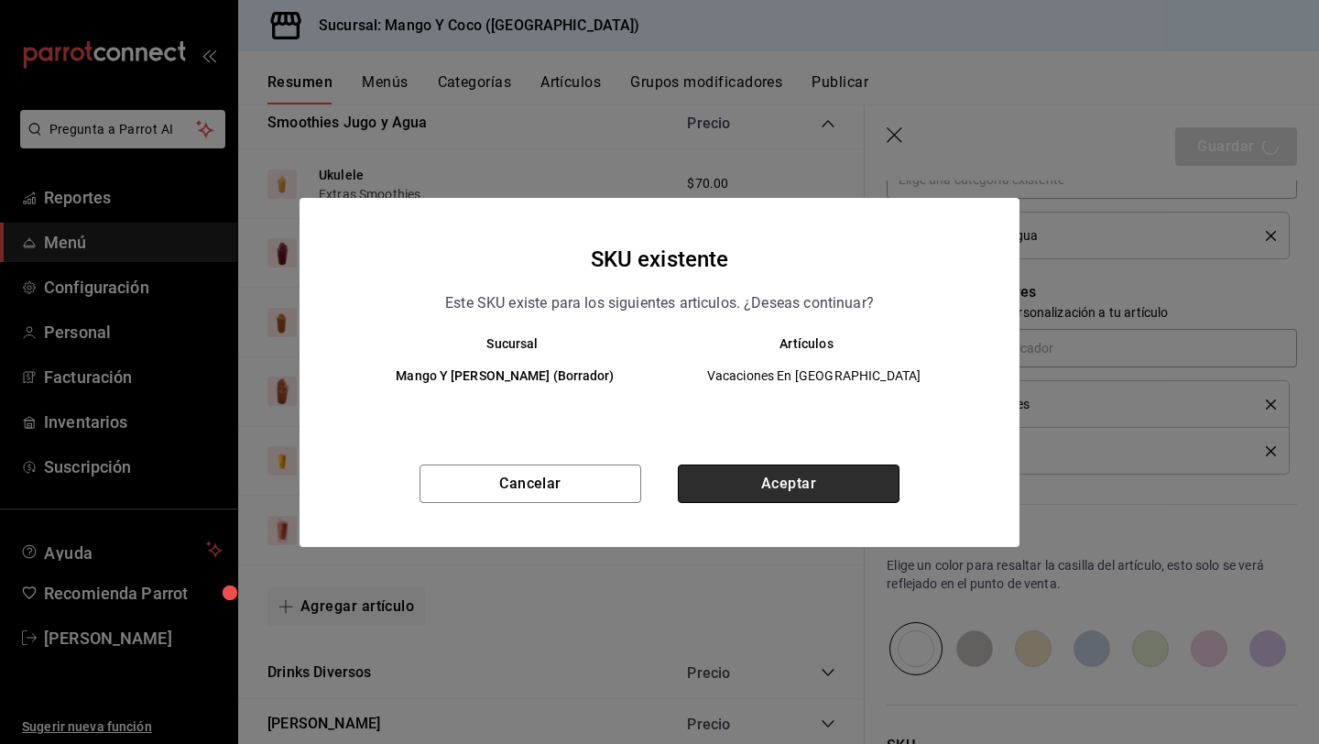
click at [763, 484] on button "Aceptar" at bounding box center [789, 484] width 222 height 38
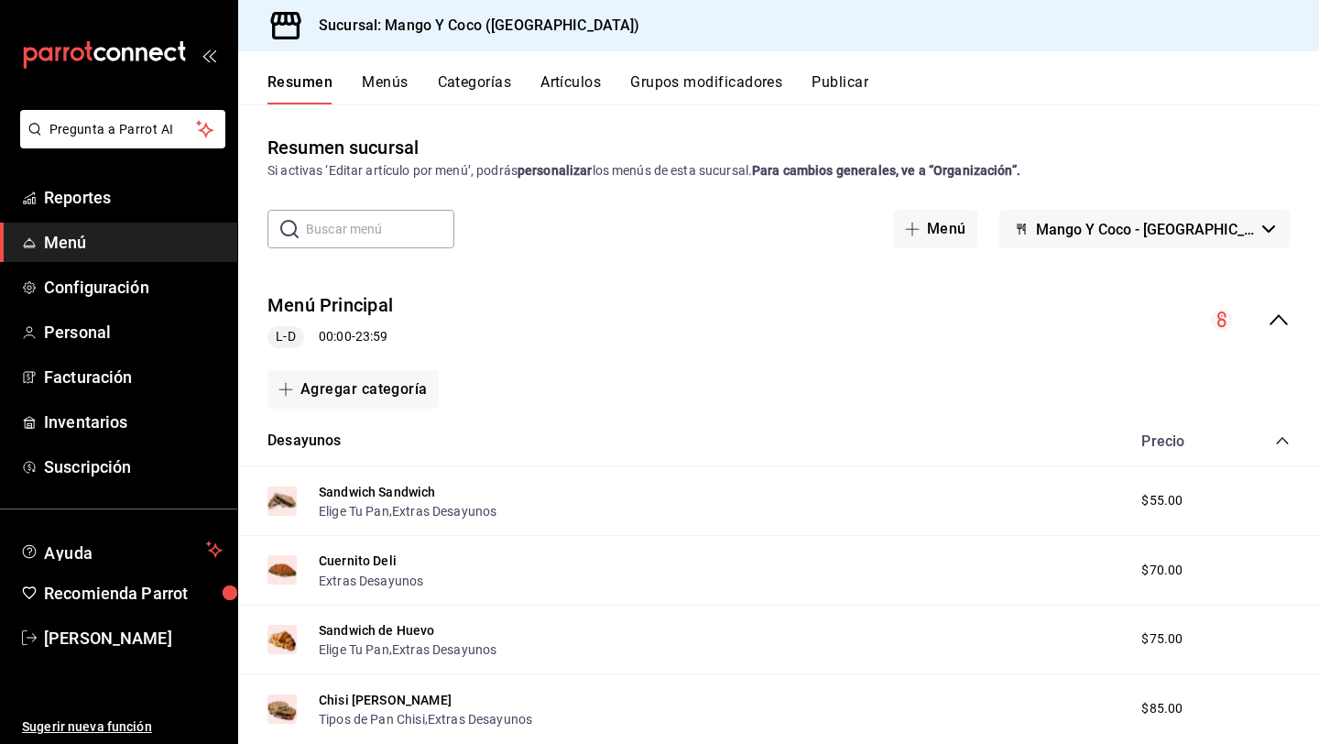
click at [641, 87] on button "Grupos modificadores" at bounding box center [706, 88] width 152 height 31
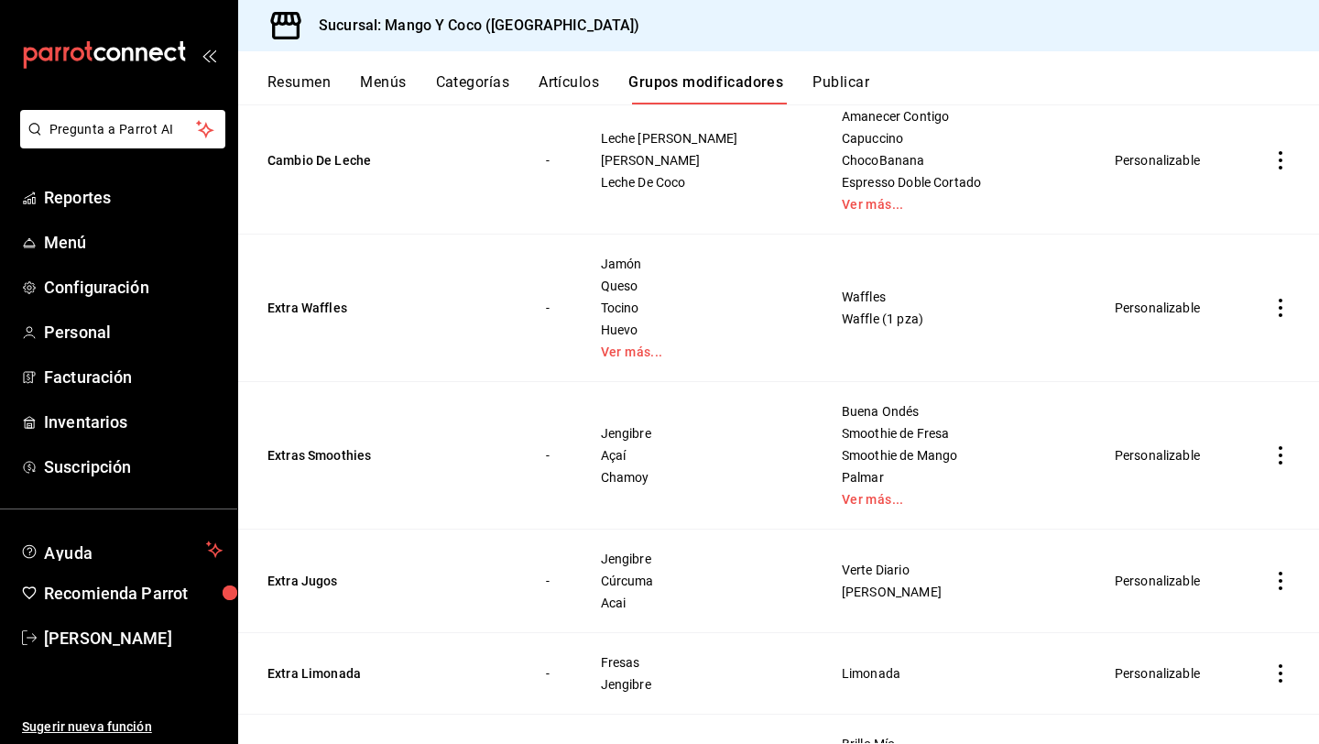
scroll to position [2822, 0]
click at [900, 499] on link "Ver más..." at bounding box center [956, 497] width 228 height 13
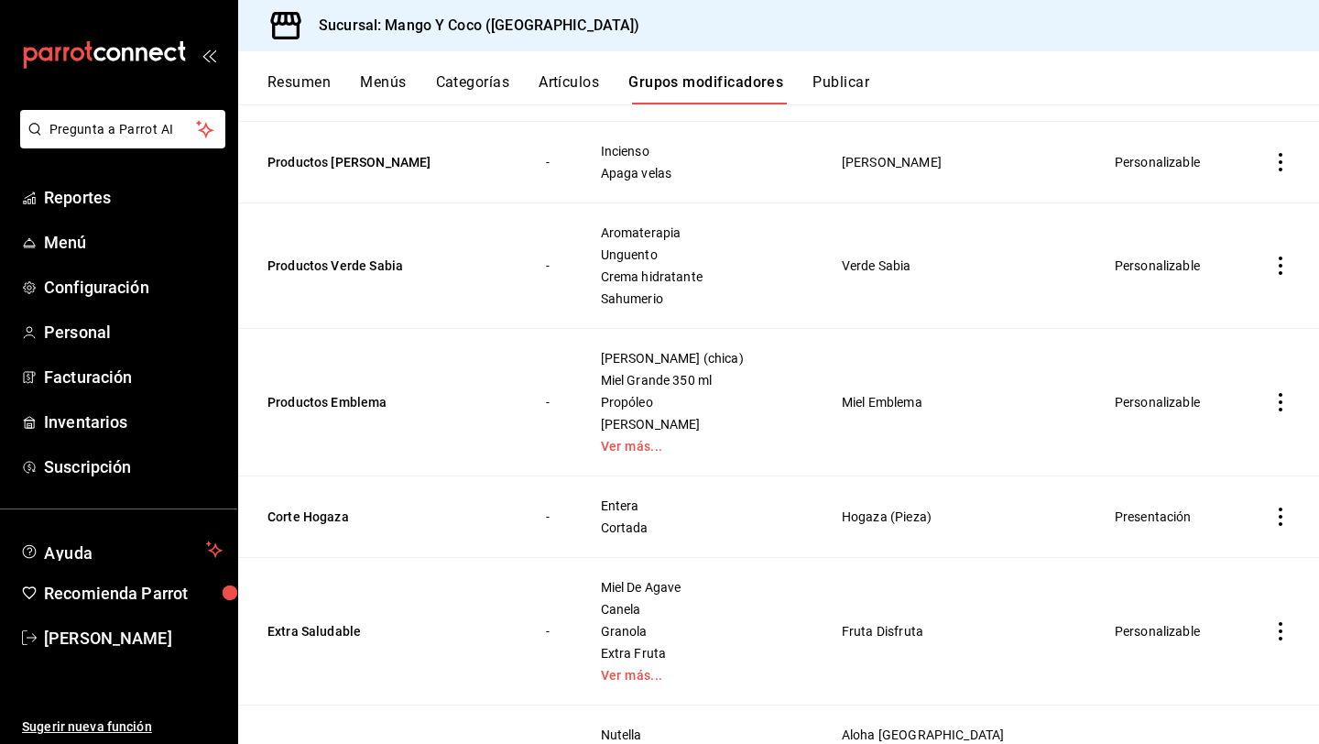
scroll to position [1896, 0]
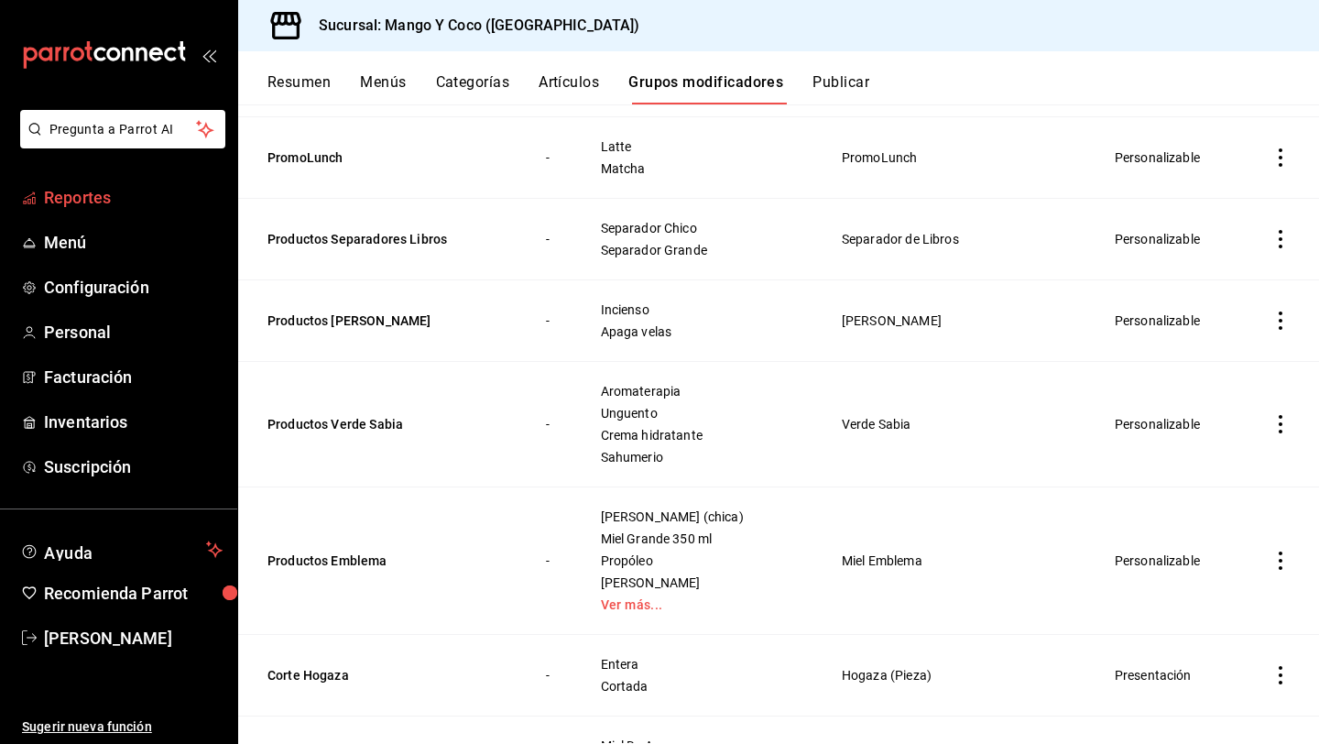
click at [85, 206] on span "Reportes" at bounding box center [133, 197] width 179 height 25
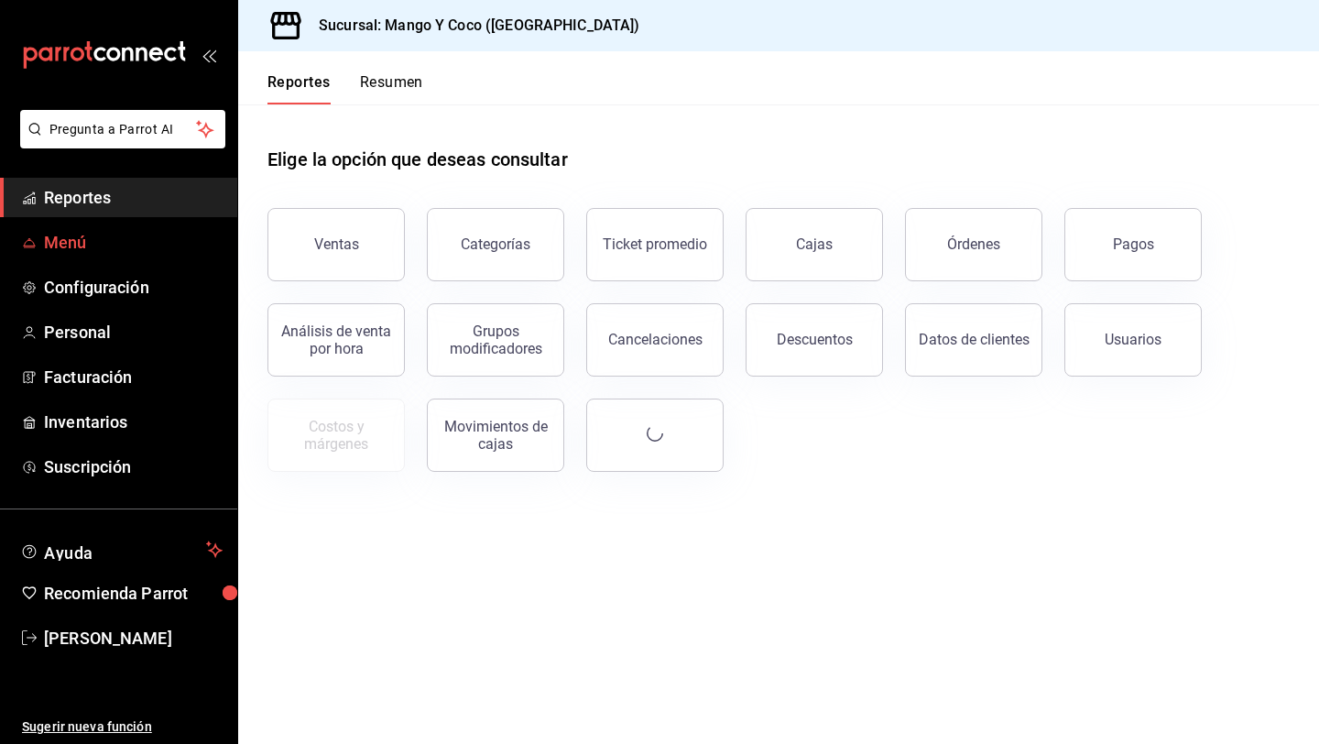
click at [85, 249] on span "Menú" at bounding box center [133, 242] width 179 height 25
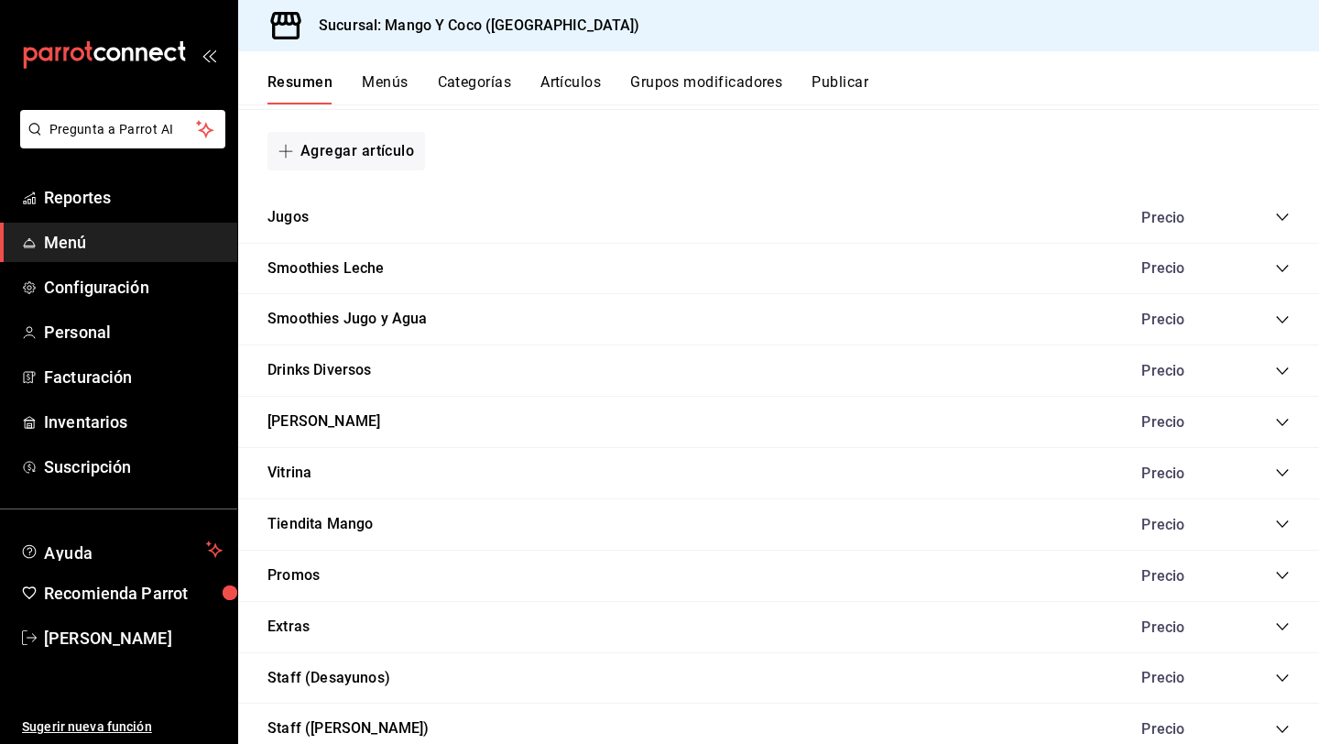
scroll to position [1525, 0]
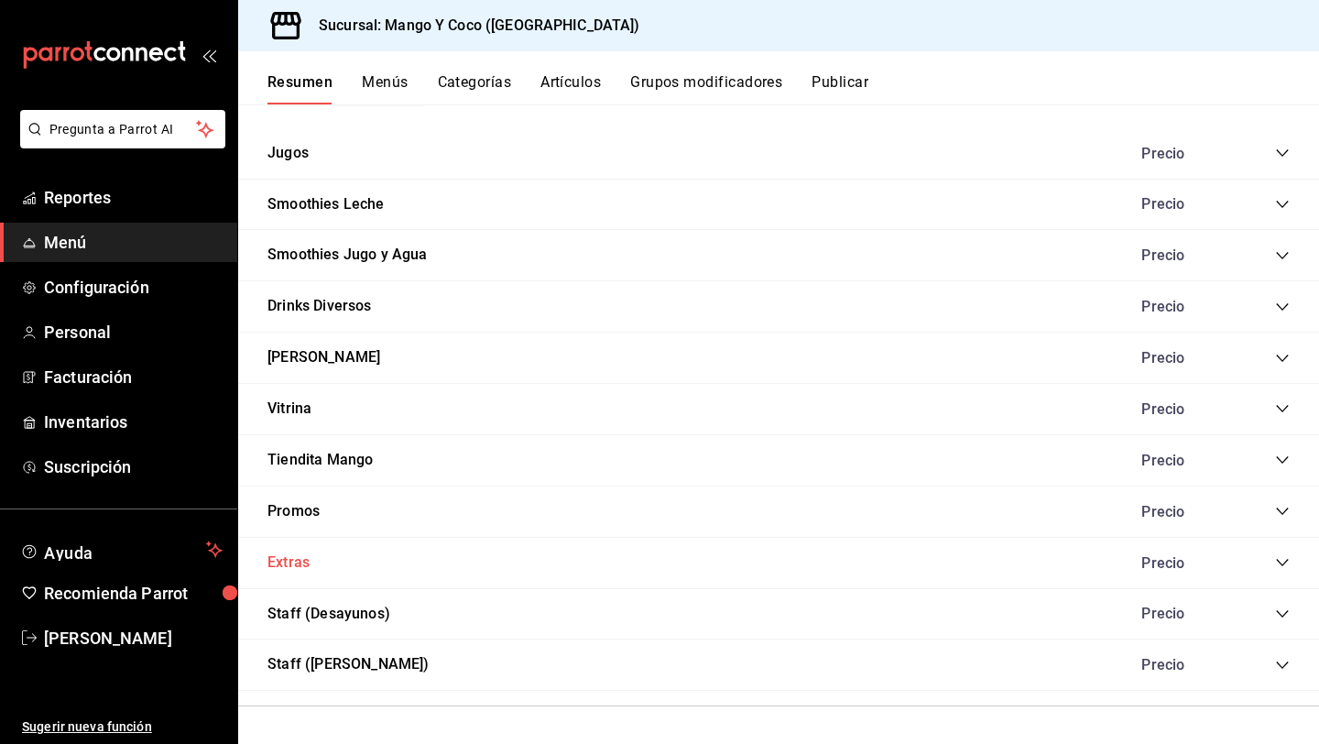
click at [287, 559] on button "Extras" at bounding box center [289, 562] width 42 height 21
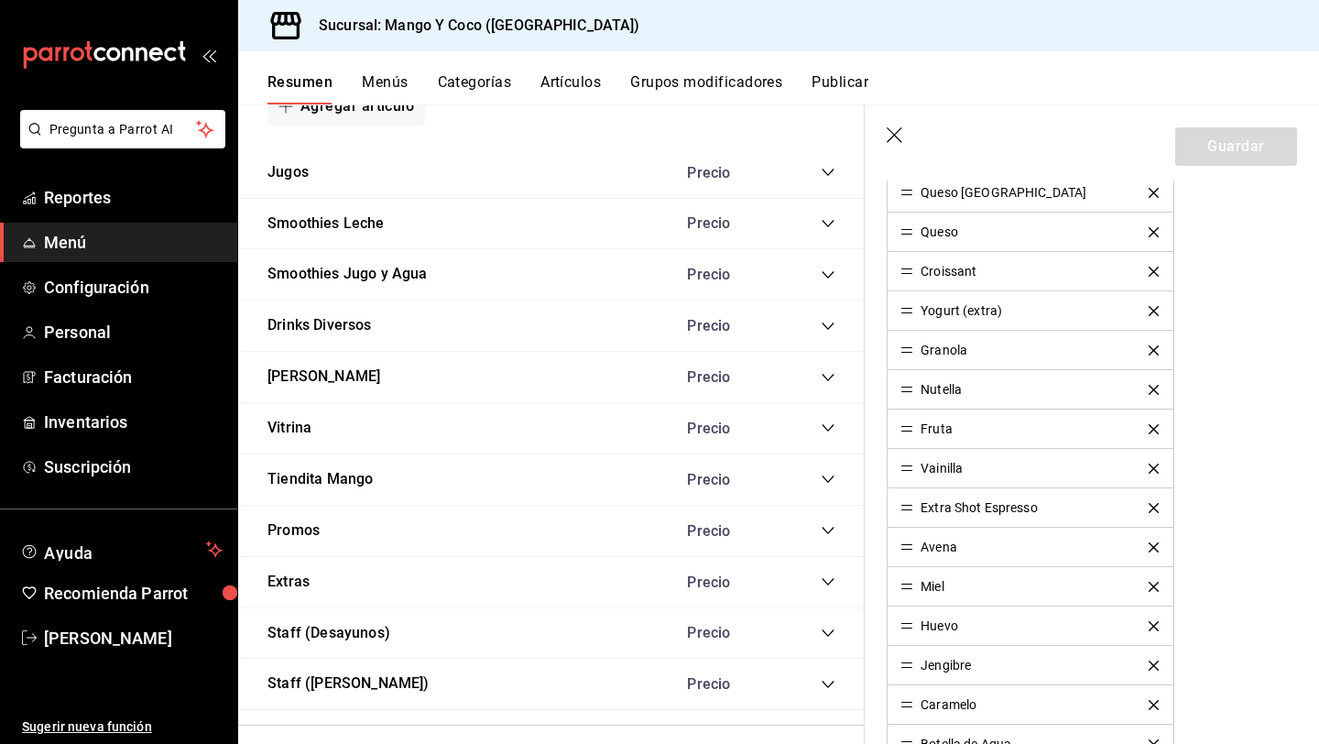
scroll to position [756, 0]
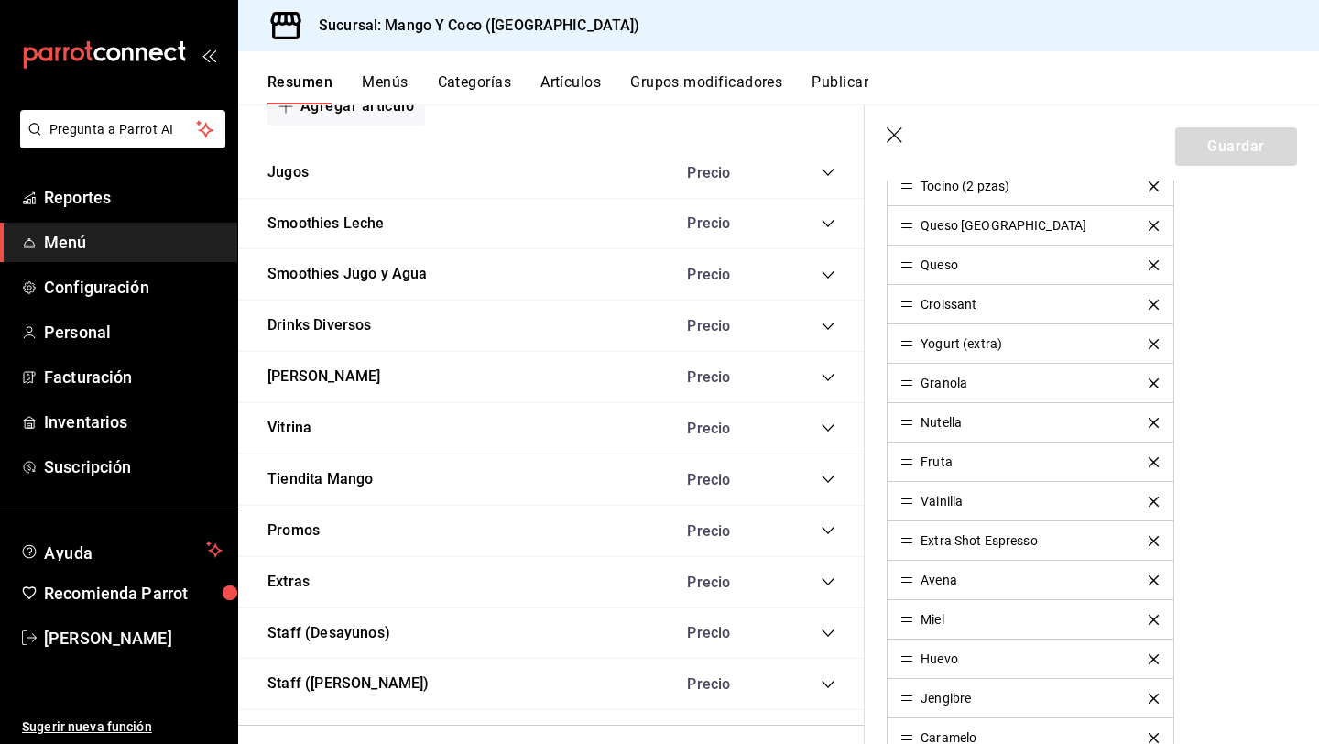
click at [927, 462] on div "Fruta" at bounding box center [937, 461] width 32 height 13
click at [924, 465] on div "Fruta" at bounding box center [937, 461] width 32 height 13
click at [952, 460] on div "Fruta" at bounding box center [1030, 461] width 259 height 13
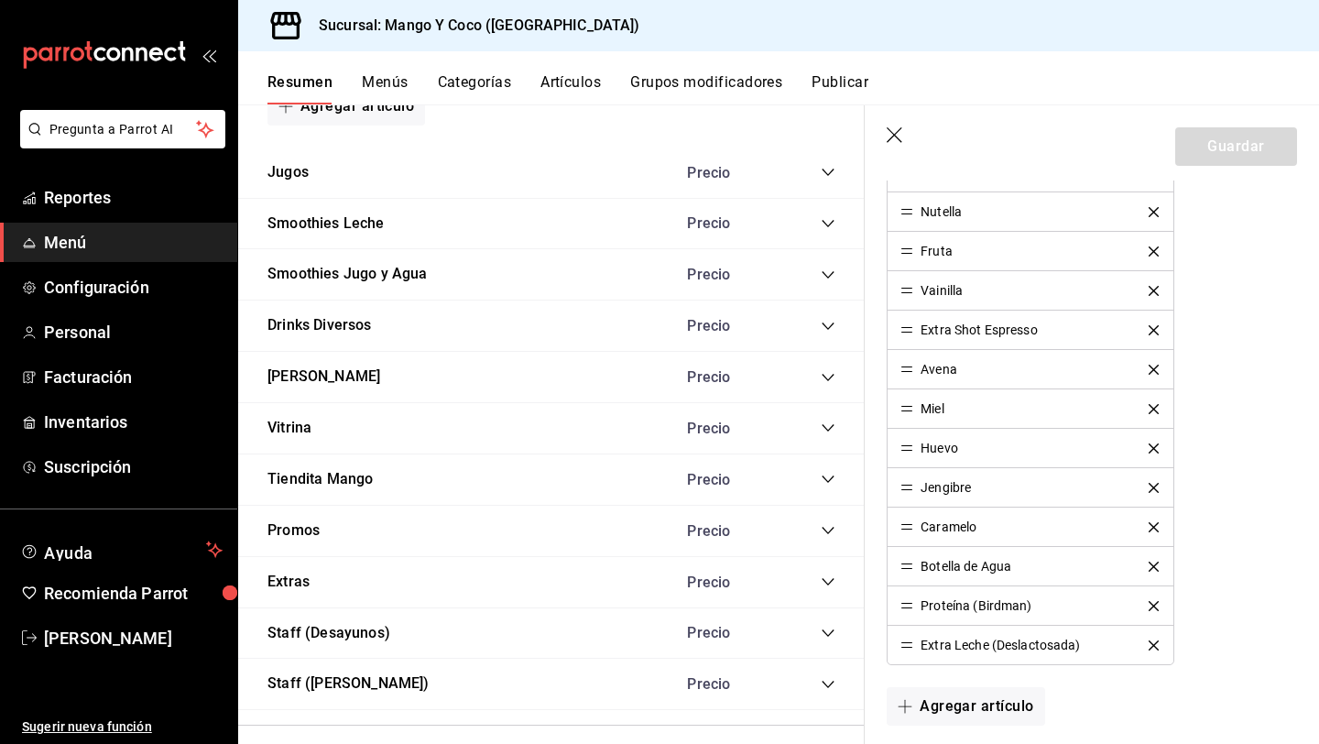
scroll to position [946, 0]
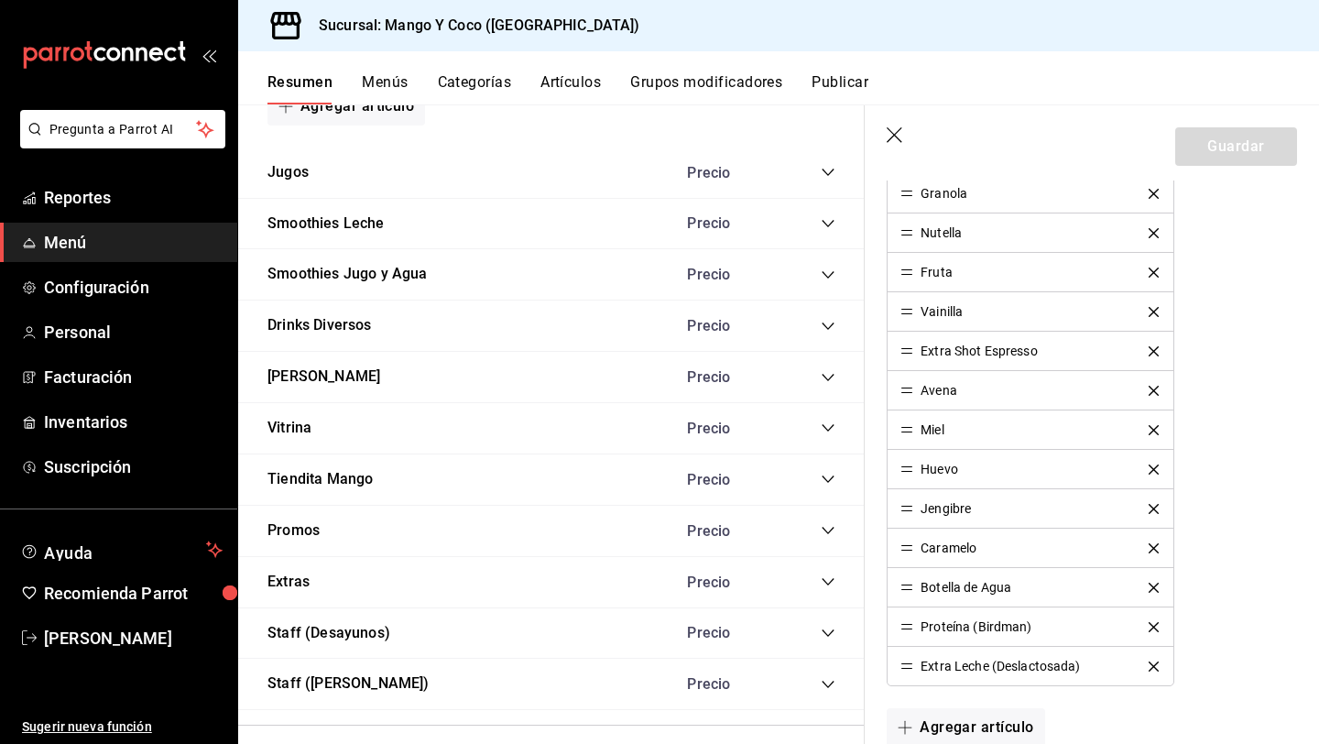
click at [1151, 271] on icon "delete" at bounding box center [1154, 273] width 10 height 10
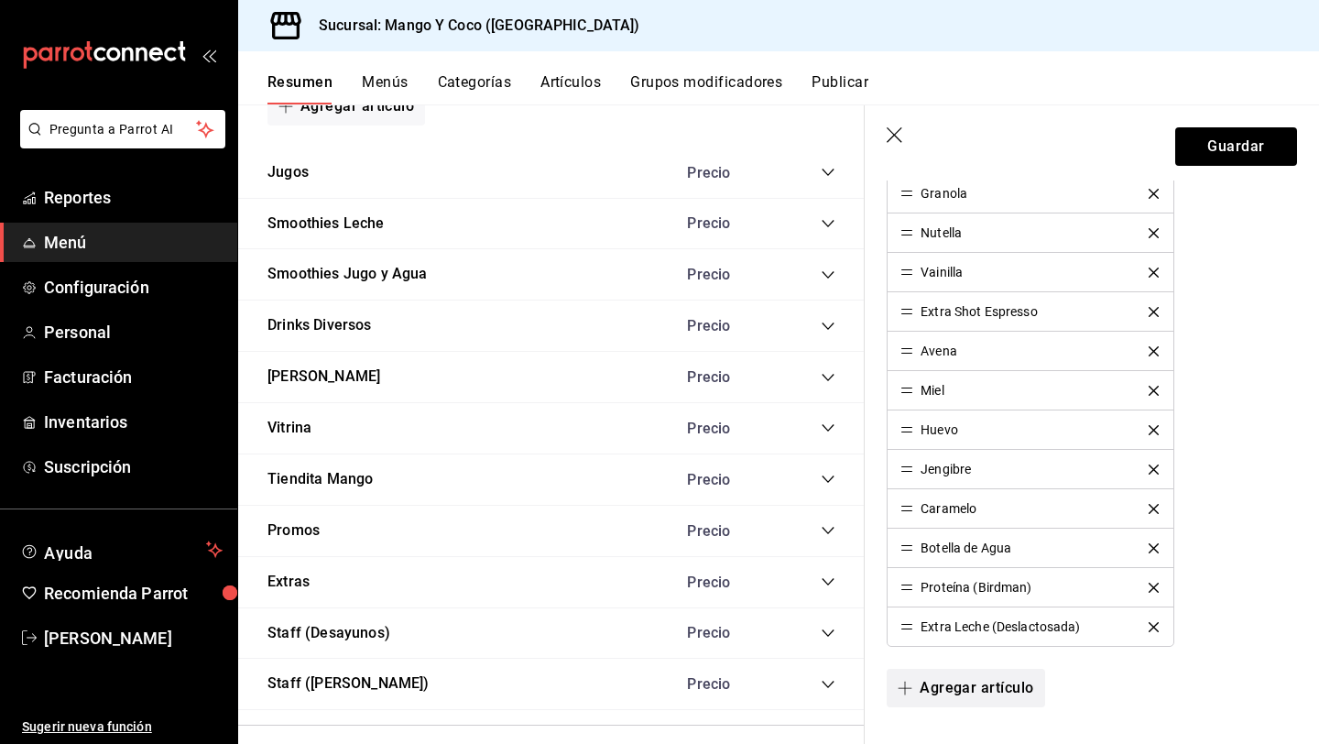
click at [944, 693] on button "Agregar artículo" at bounding box center [966, 688] width 158 height 38
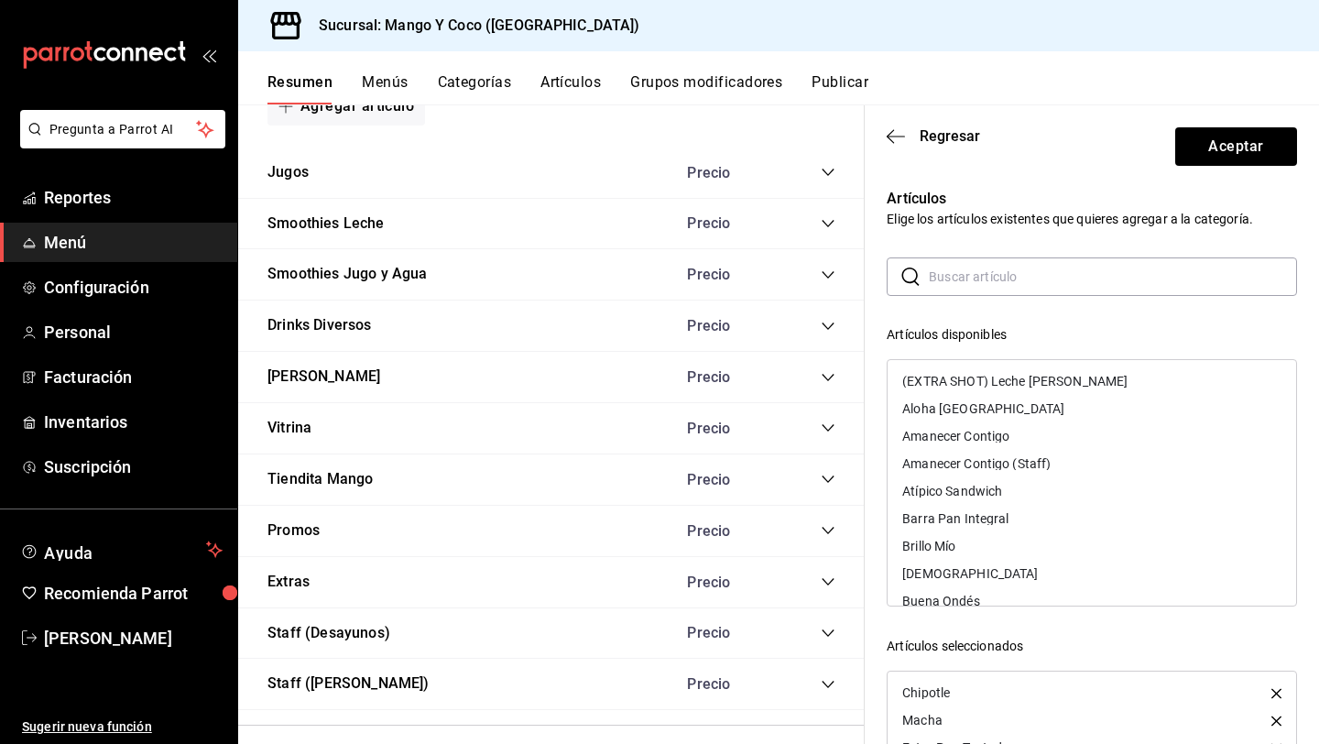
click at [935, 292] on input "text" at bounding box center [1113, 276] width 368 height 37
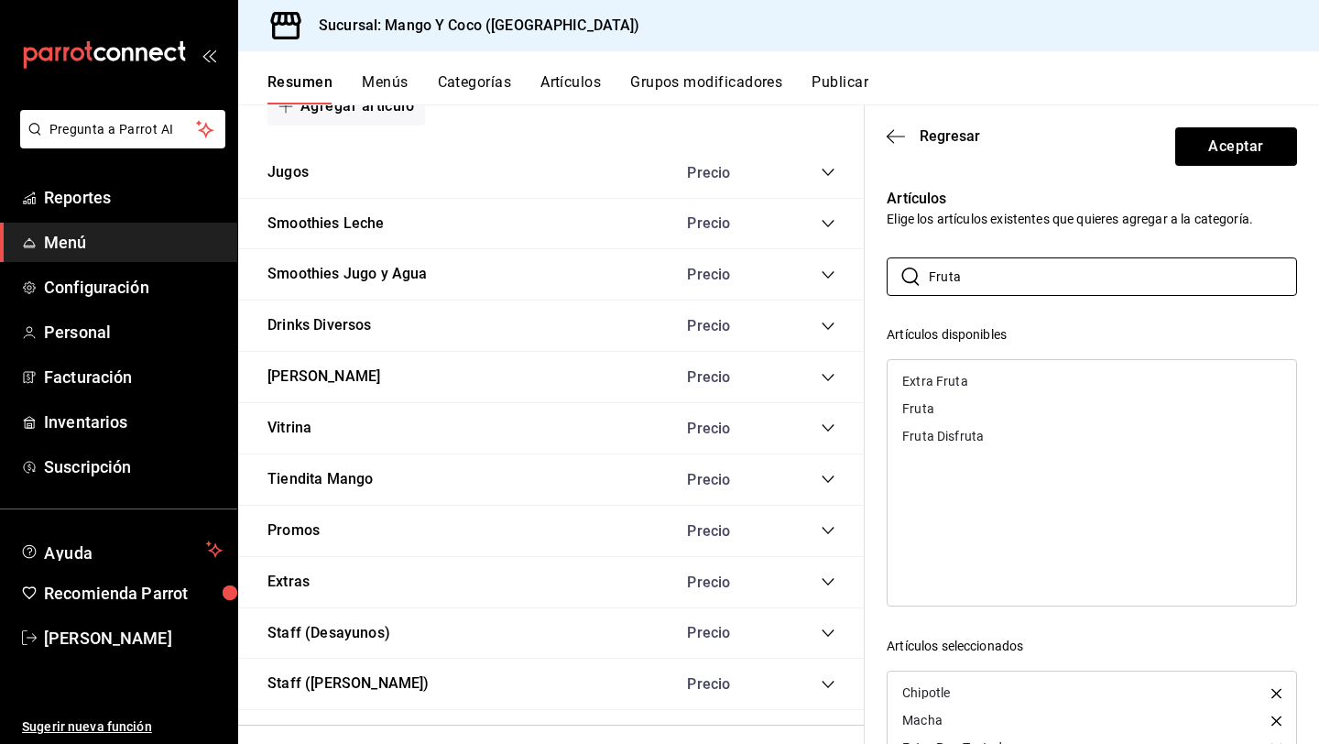
type input "Fruta"
click at [935, 384] on div "Extra Fruta" at bounding box center [934, 381] width 65 height 13
click at [1056, 309] on div "​ Fruta ​ Artículos disponibles Fruta Fruta Disfruta Artículos seleccionados Ch…" at bounding box center [1092, 584] width 410 height 654
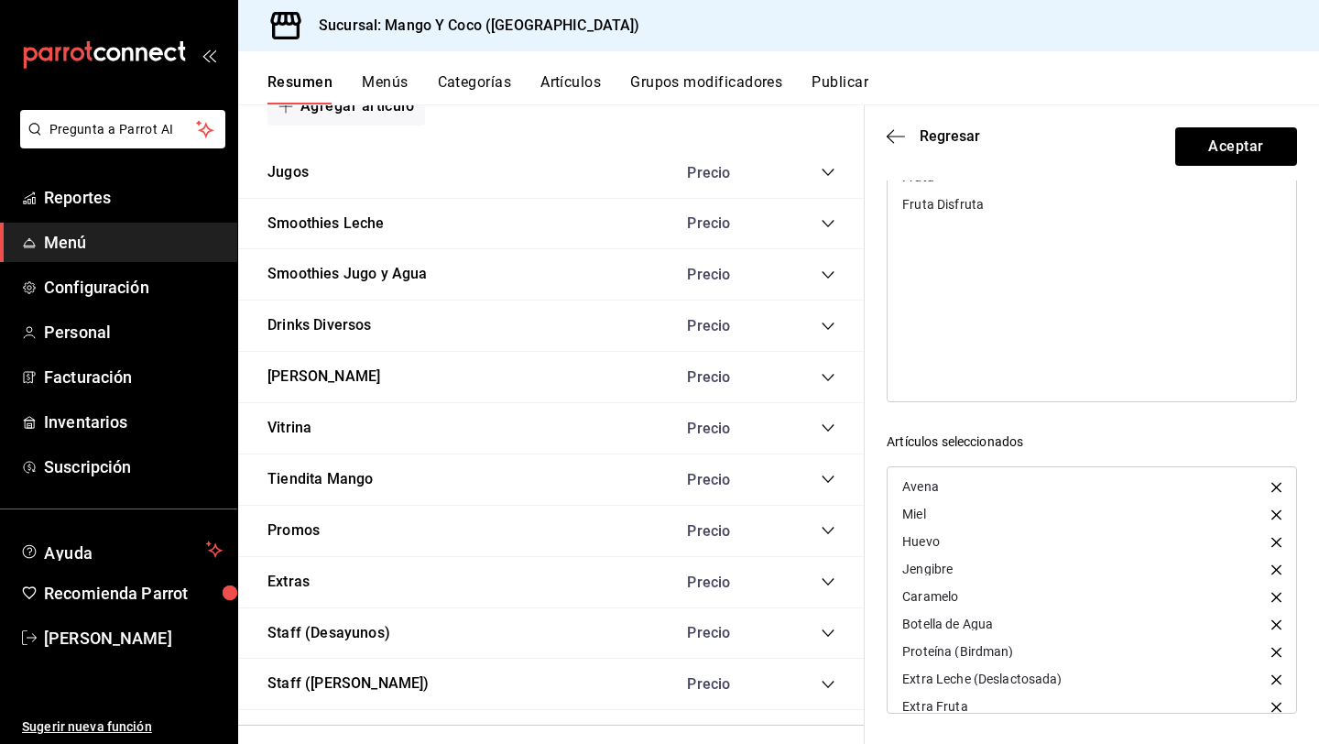
scroll to position [401, 0]
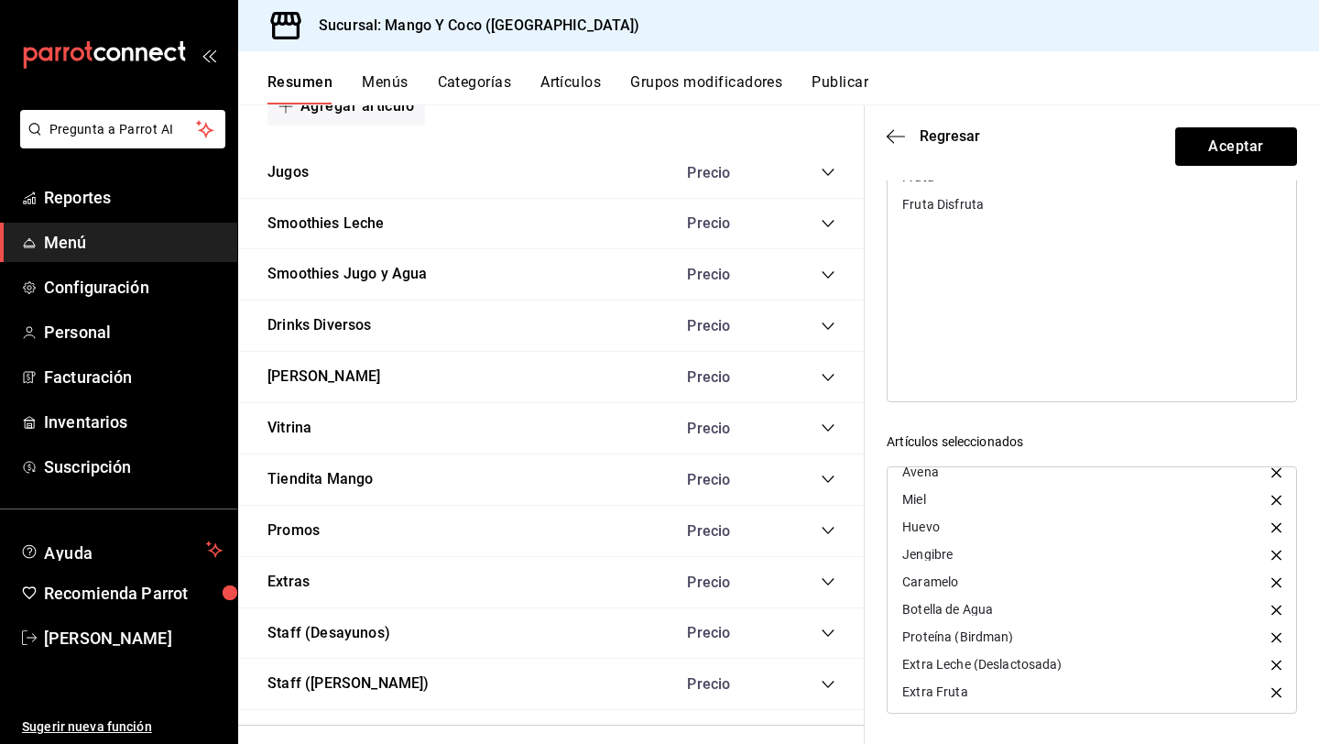
click at [1235, 102] on div "Resumen Menús Categorías Artículos Grupos modificadores Publicar" at bounding box center [794, 88] width 1052 height 31
click at [1256, 141] on button "Aceptar" at bounding box center [1236, 146] width 122 height 38
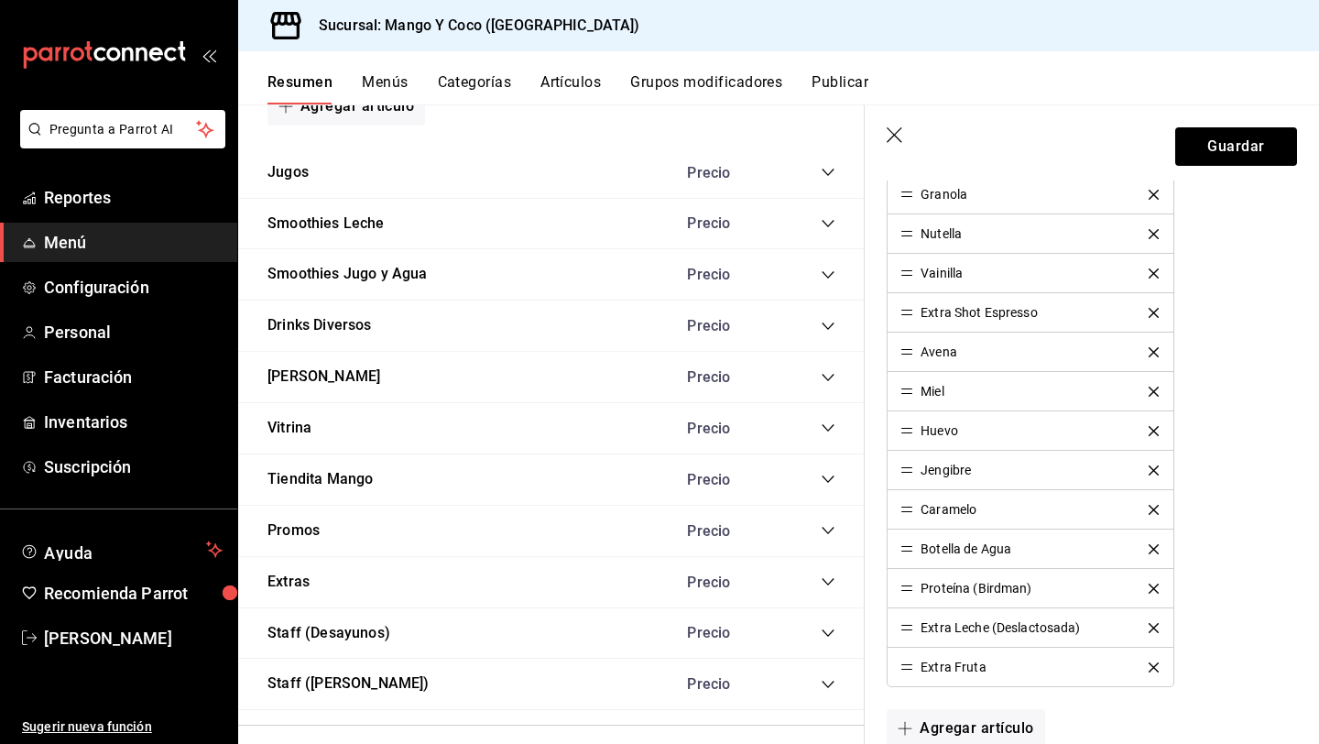
scroll to position [946, 0]
click at [951, 669] on li "Extra Fruta" at bounding box center [1030, 666] width 285 height 38
click at [931, 668] on div "Extra Fruta" at bounding box center [953, 666] width 65 height 13
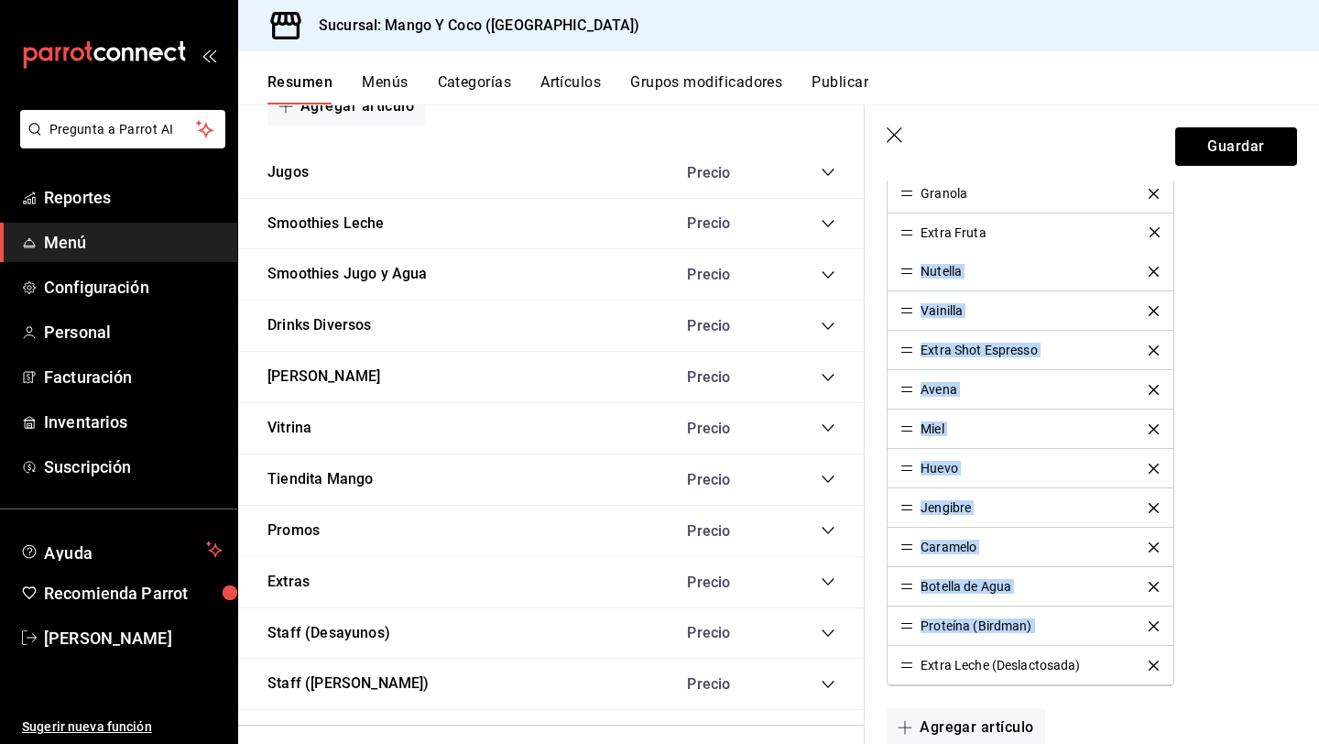
drag, startPoint x: 904, startPoint y: 668, endPoint x: 889, endPoint y: 235, distance: 433.6
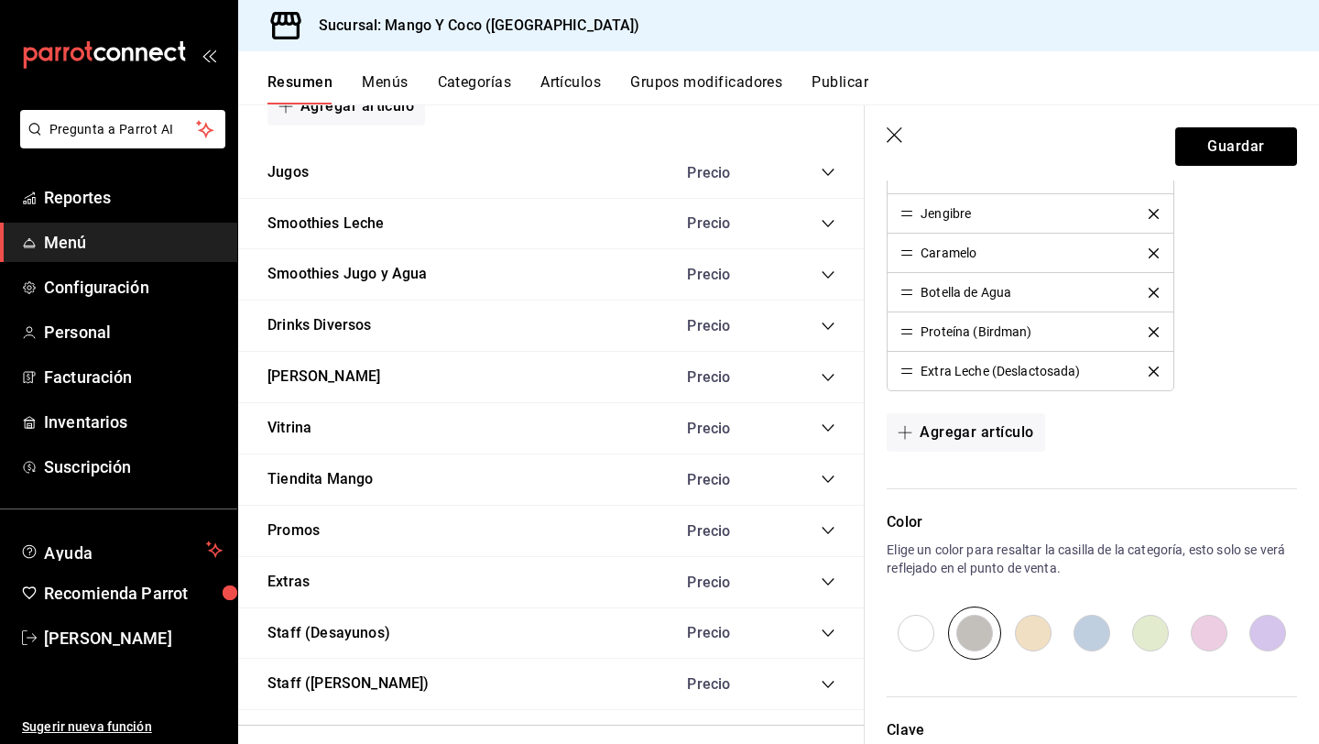
scroll to position [1388, 0]
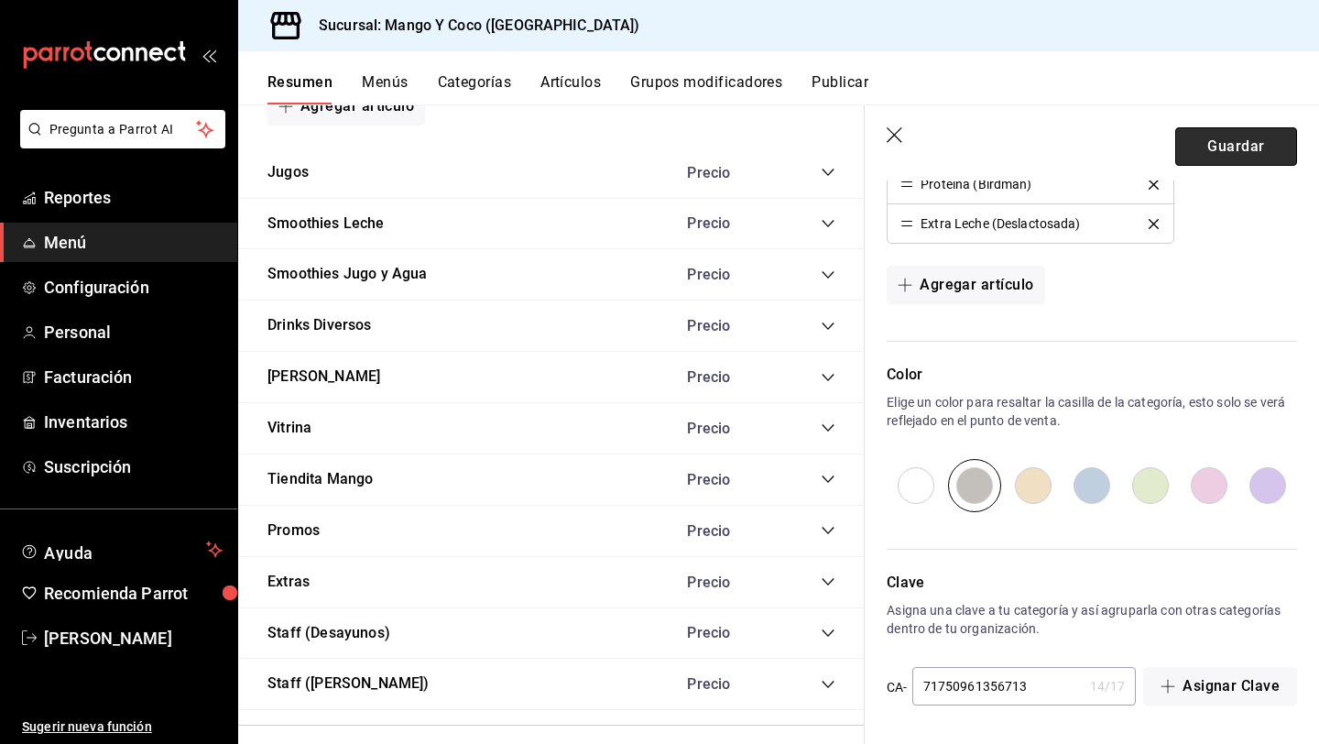
click at [1240, 134] on button "Guardar" at bounding box center [1236, 146] width 122 height 38
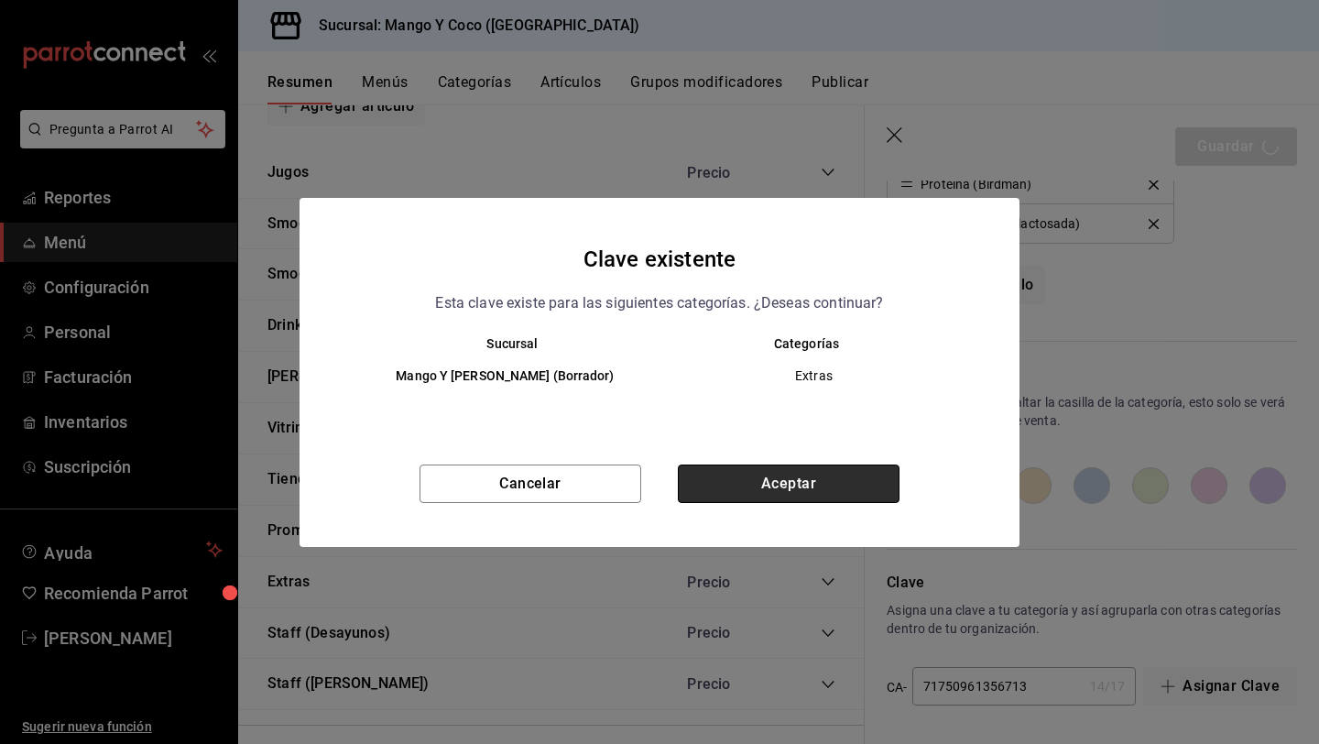
click at [838, 476] on button "Aceptar" at bounding box center [789, 484] width 222 height 38
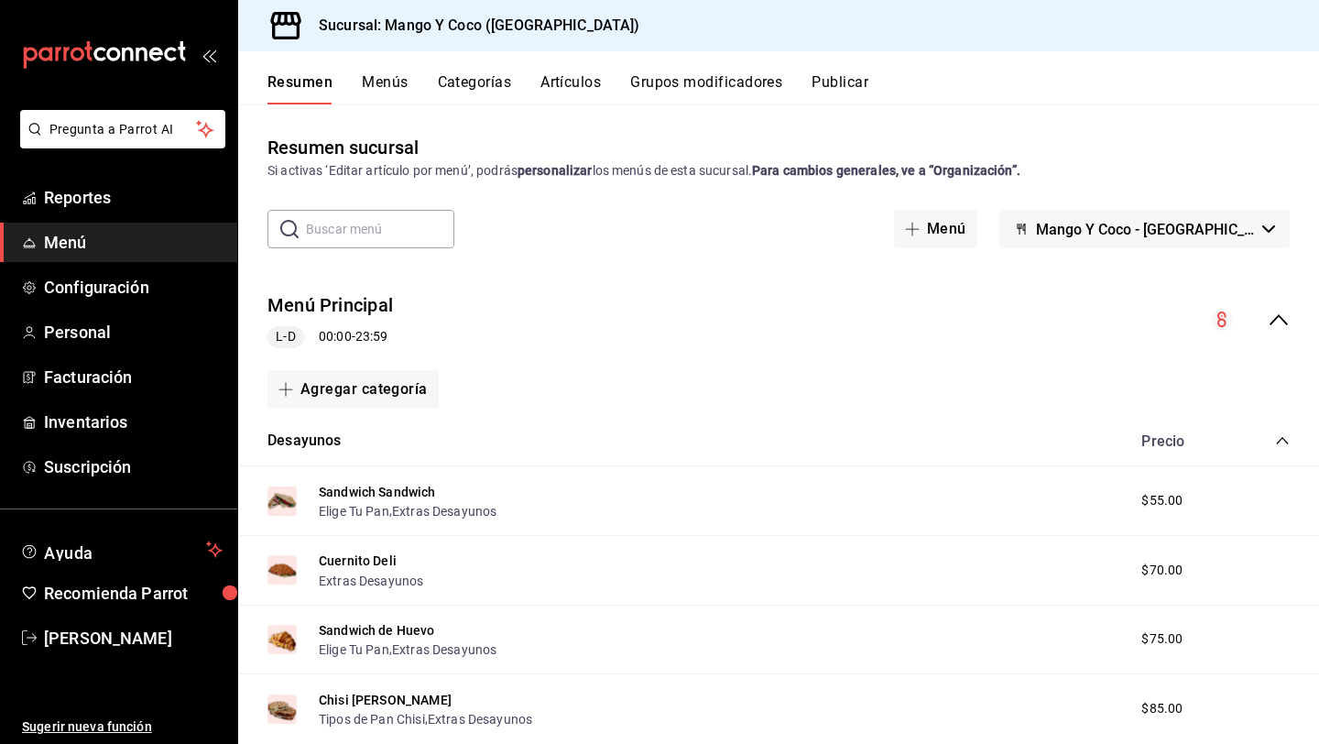
click at [153, 55] on icon "mailbox folders" at bounding box center [104, 54] width 165 height 27
click at [82, 202] on span "Reportes" at bounding box center [133, 197] width 179 height 25
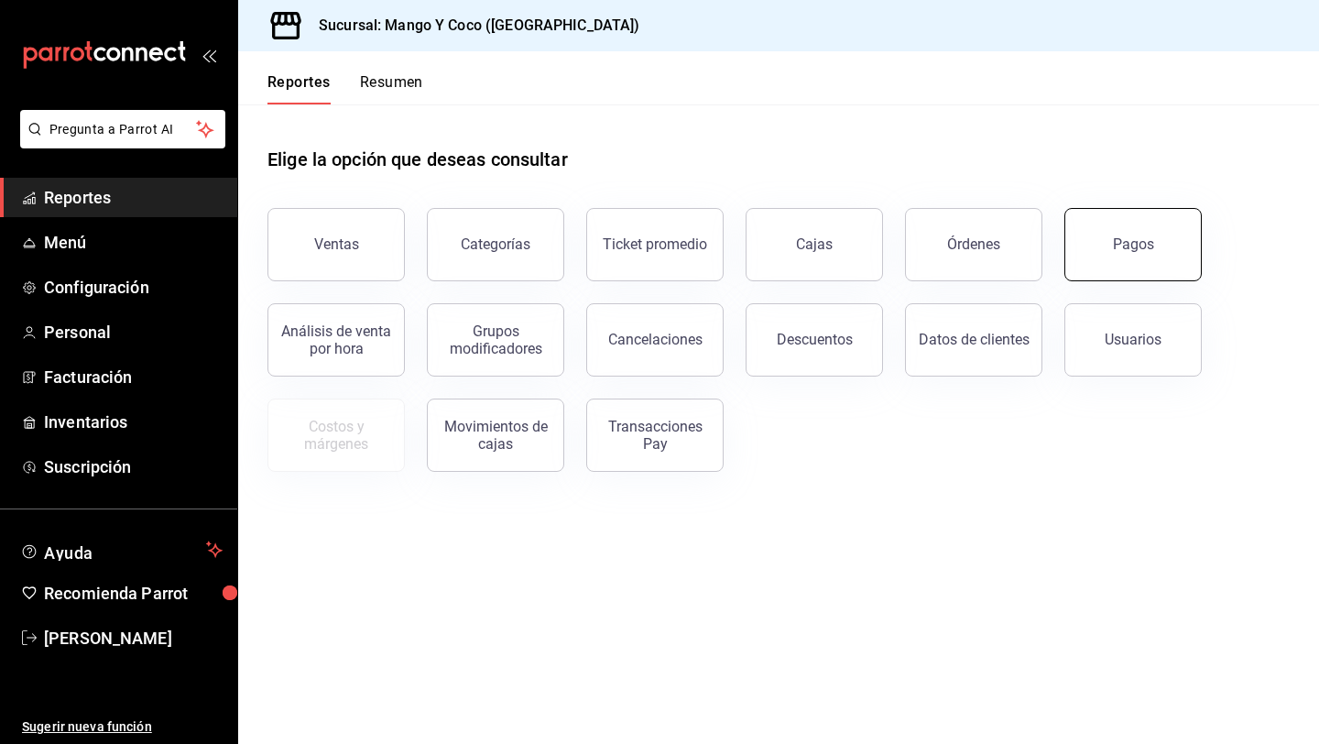
click at [1138, 244] on div "Pagos" at bounding box center [1133, 243] width 41 height 17
